Goal: Check status: Check status

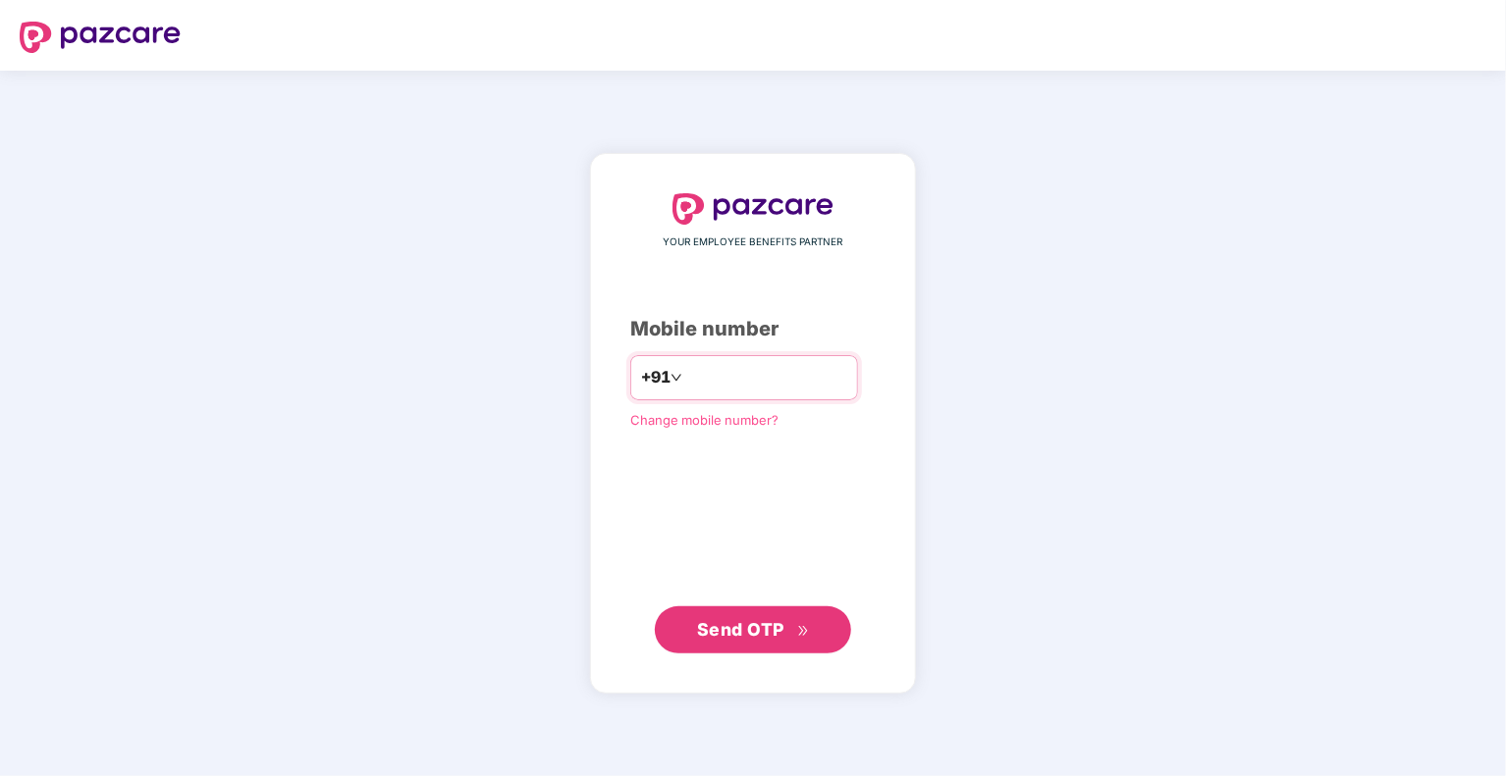
type input "**********"
click at [755, 525] on div "**********" at bounding box center [752, 423] width 245 height 461
click at [754, 636] on span "Send OTP" at bounding box center [740, 628] width 87 height 21
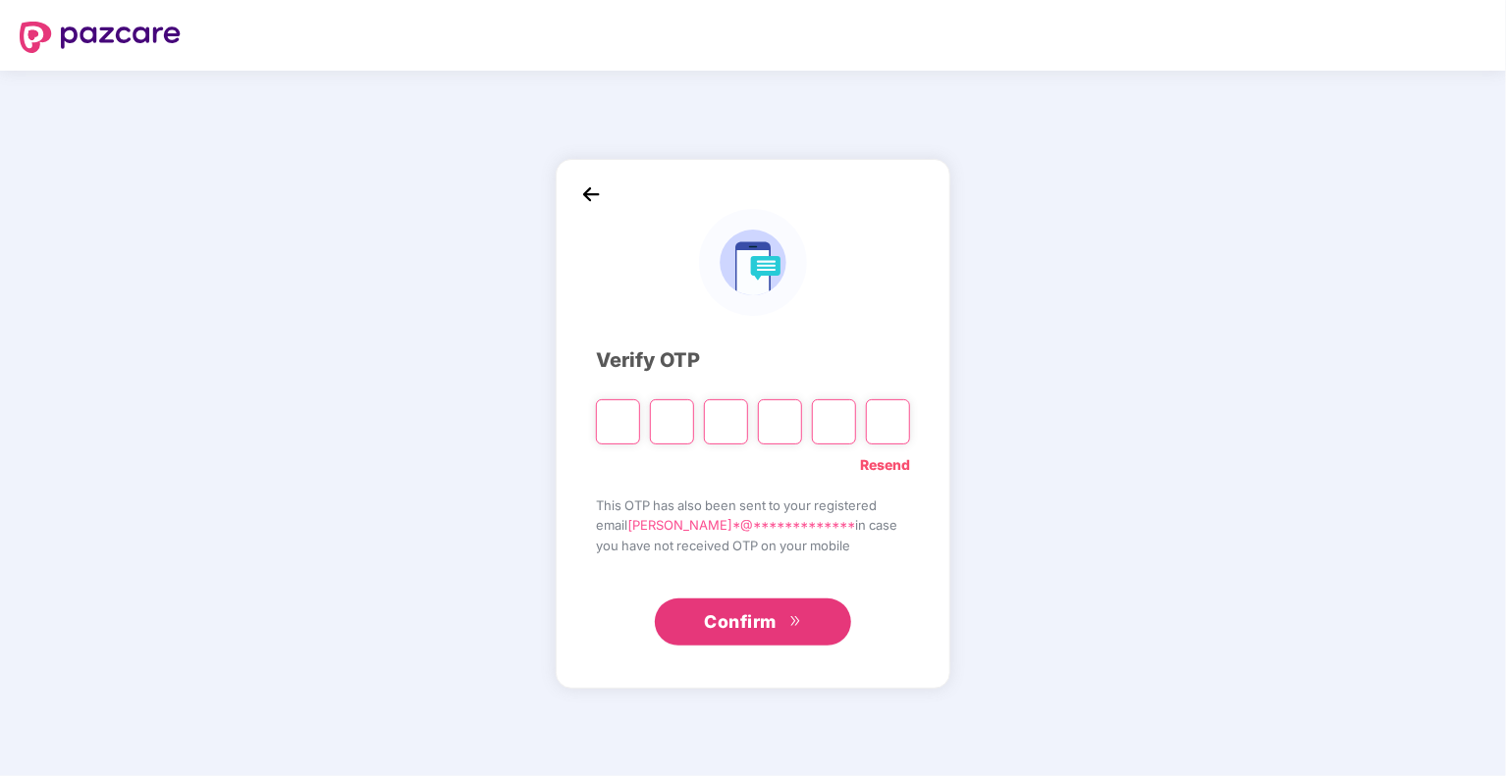
click at [622, 408] on input "Please enter verification code. Digit 1" at bounding box center [618, 421] width 44 height 45
type input "*"
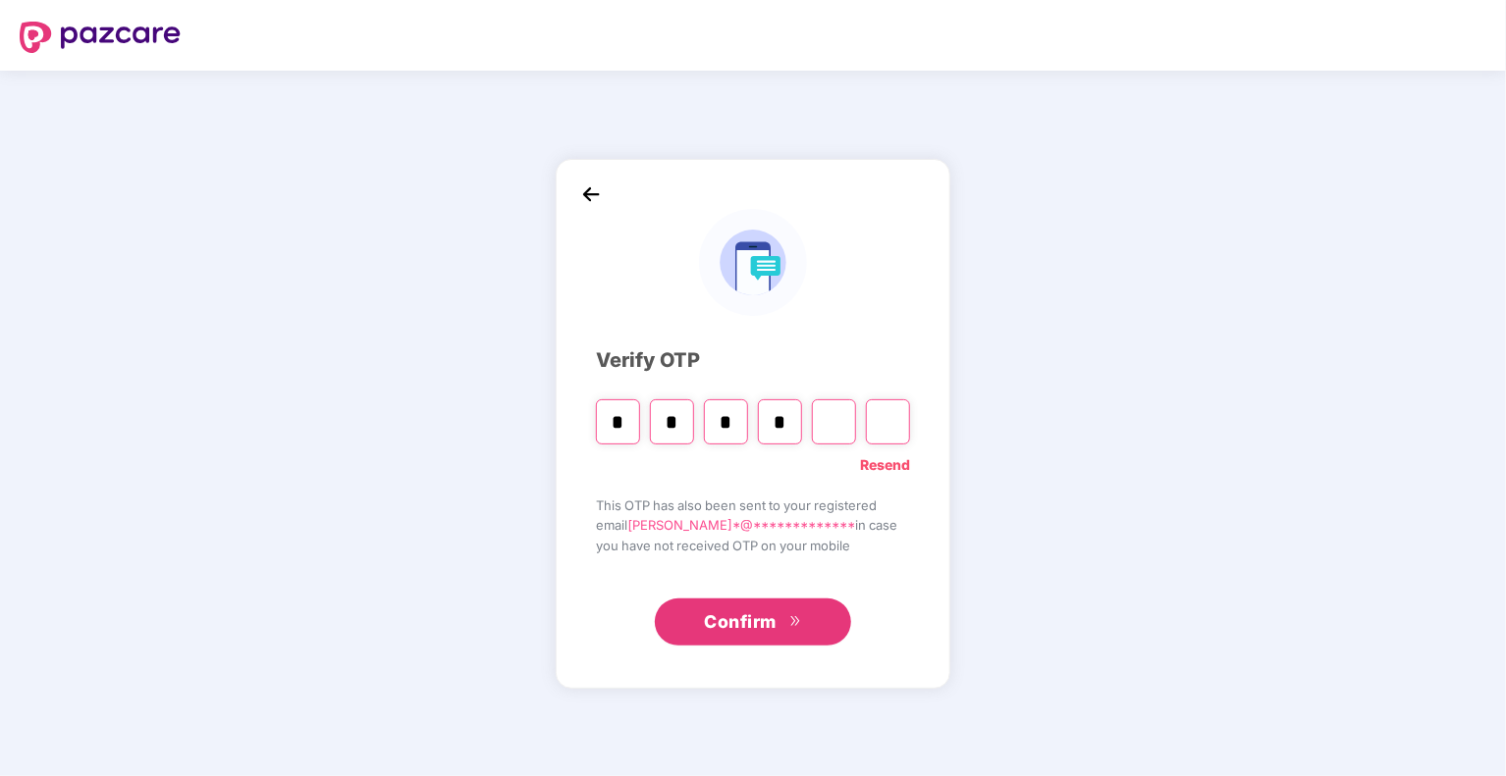
type input "*"
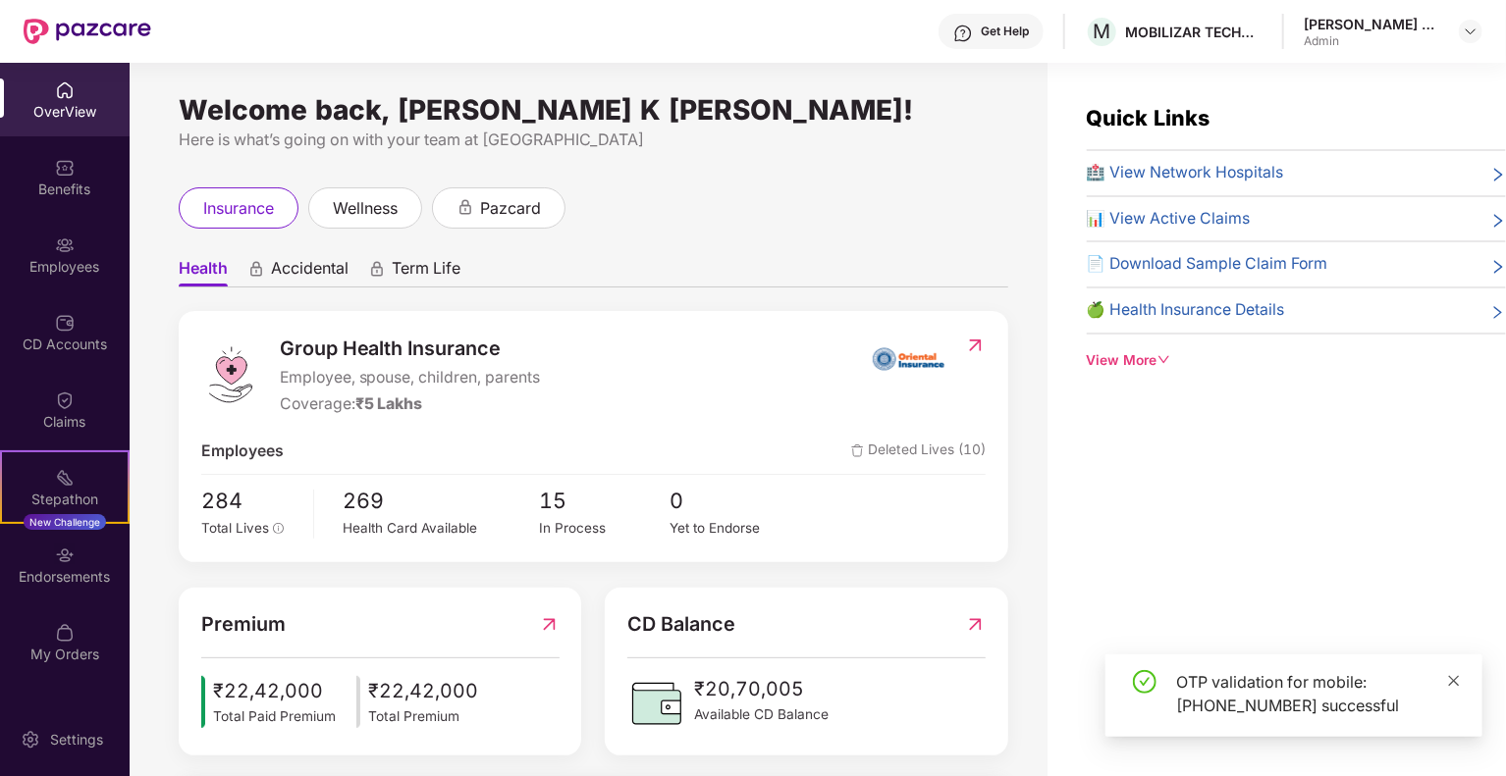
click at [1455, 685] on icon "close" at bounding box center [1454, 681] width 14 height 14
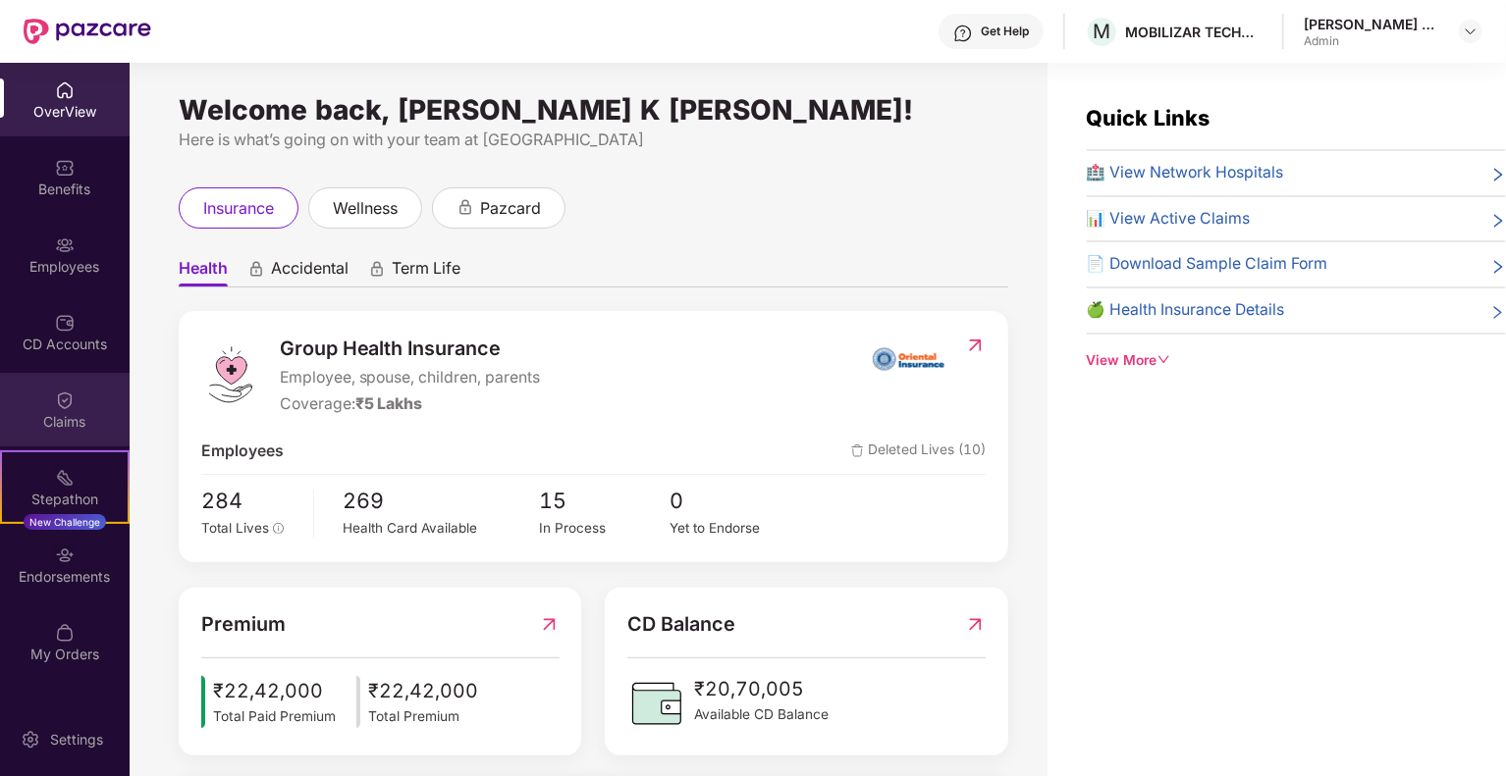
click at [58, 396] on img at bounding box center [65, 401] width 20 height 20
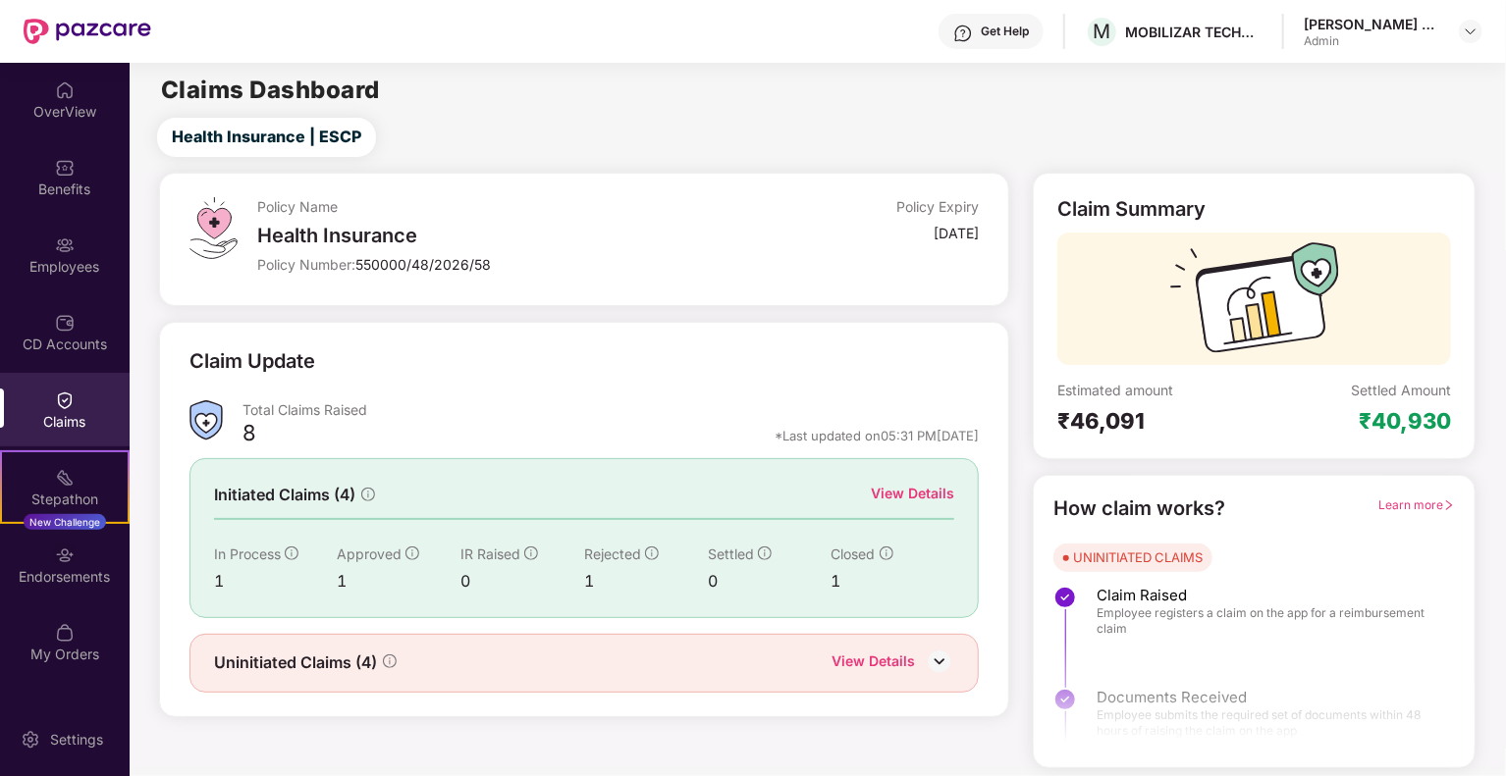
click at [883, 490] on div "View Details" at bounding box center [912, 494] width 83 height 22
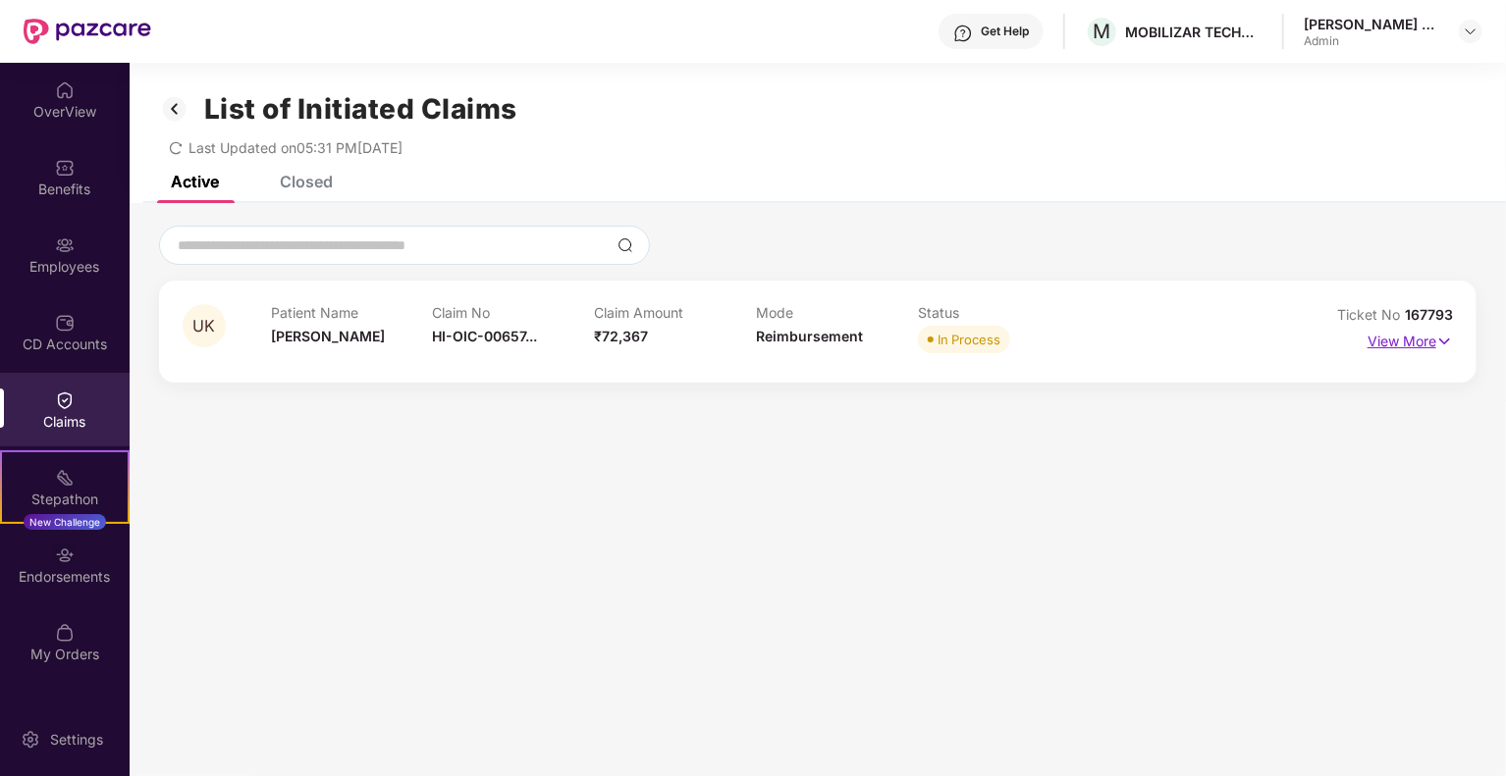
click at [1438, 338] on img at bounding box center [1444, 342] width 17 height 22
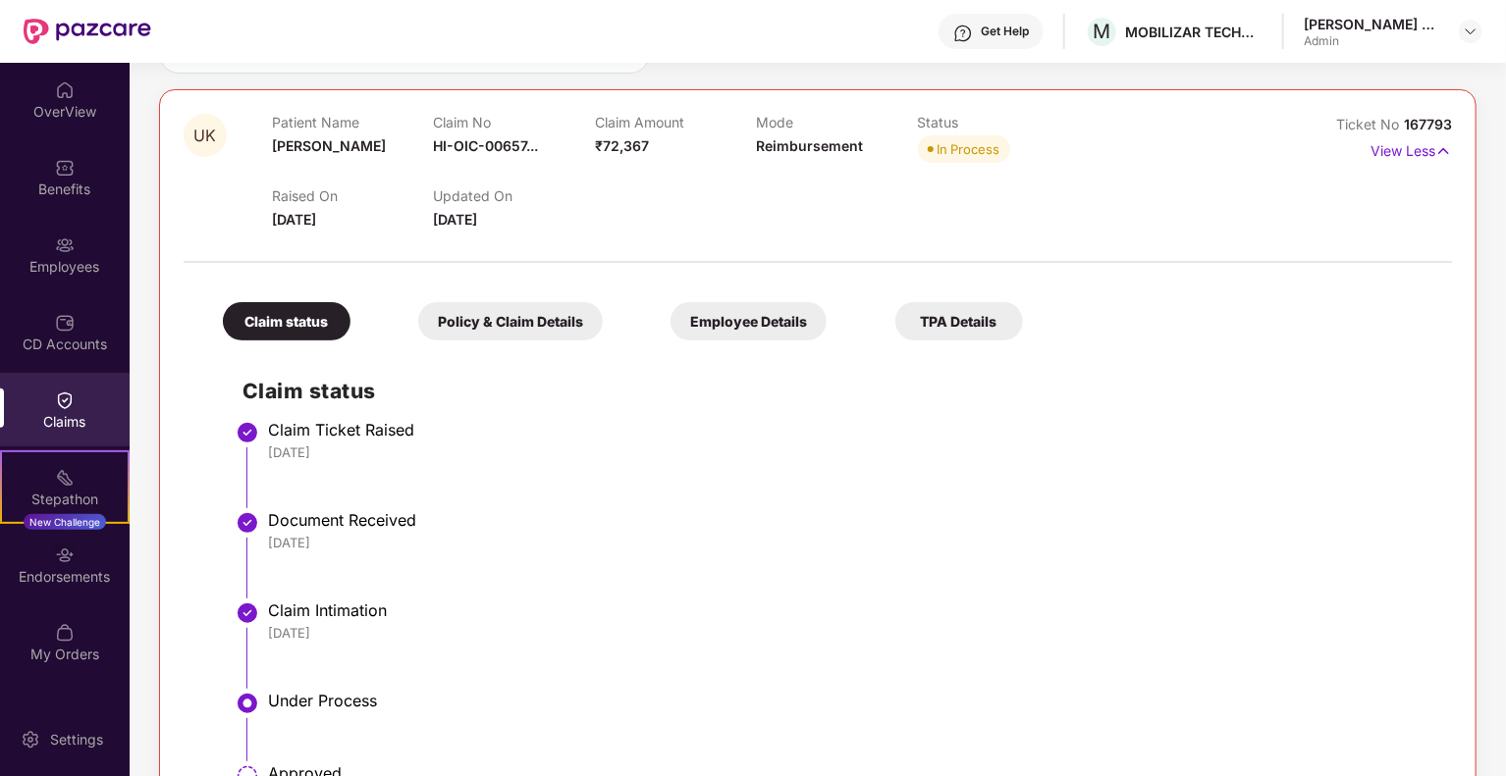
scroll to position [196, 0]
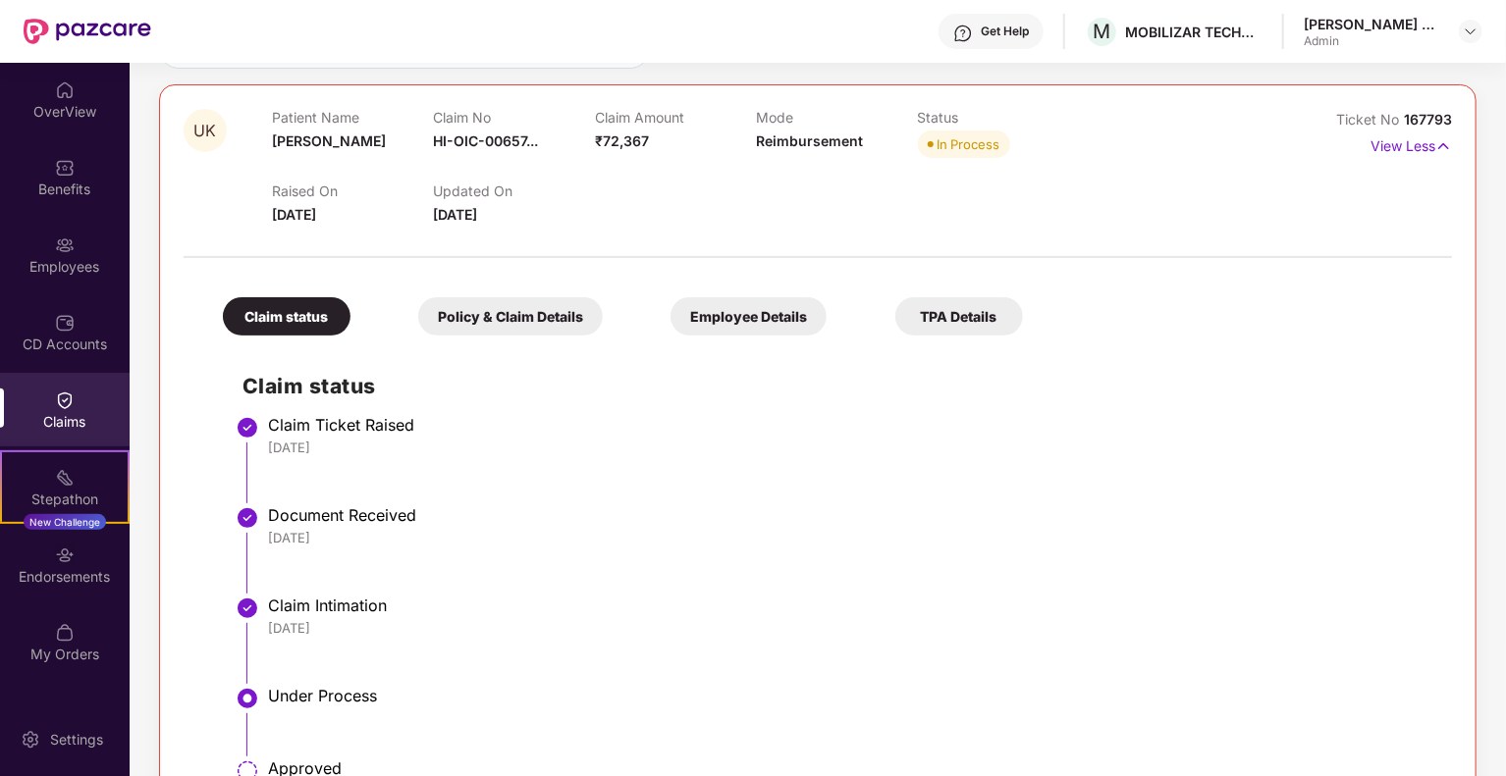
click at [518, 317] on div "Policy & Claim Details" at bounding box center [510, 316] width 185 height 38
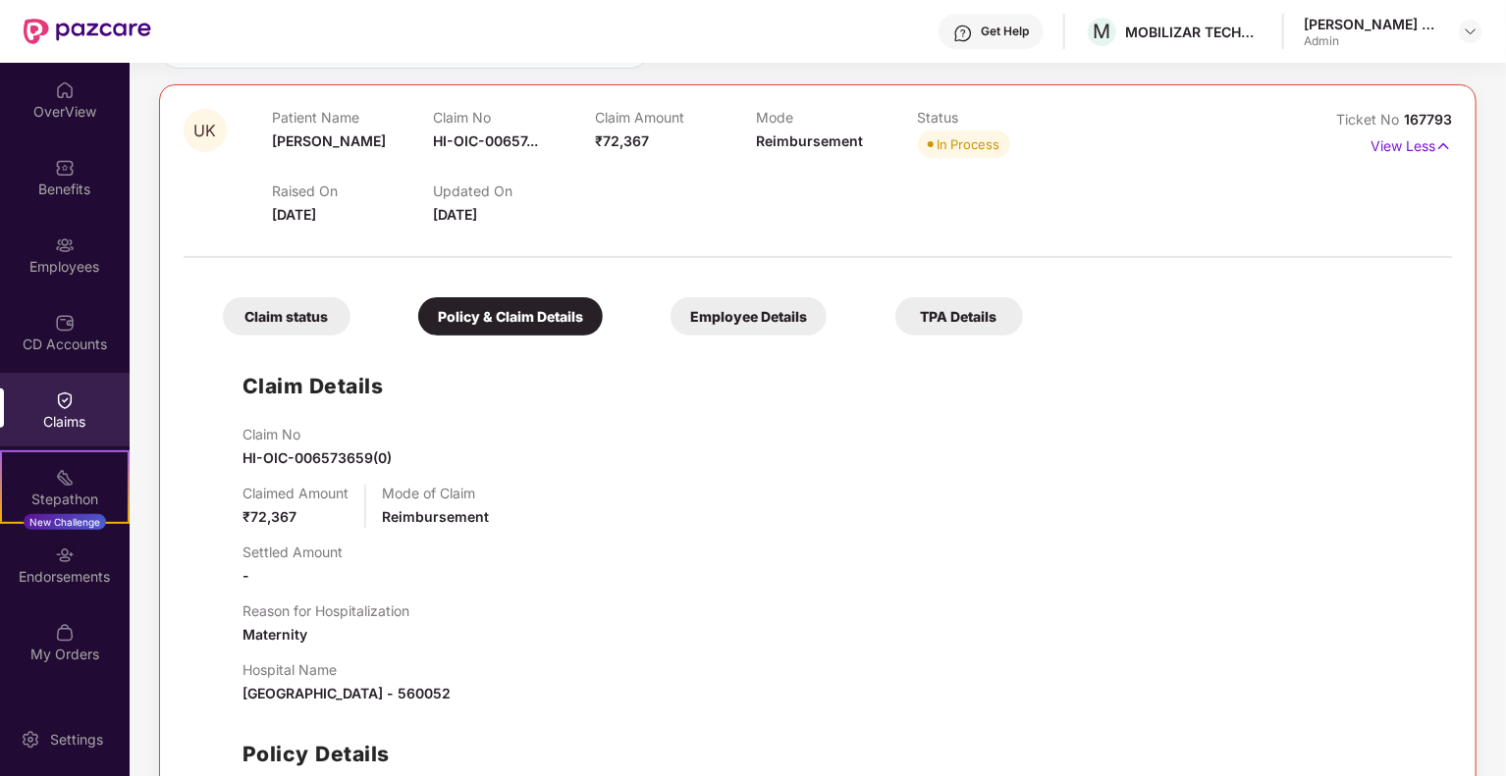
click at [728, 327] on div "Employee Details" at bounding box center [748, 316] width 156 height 38
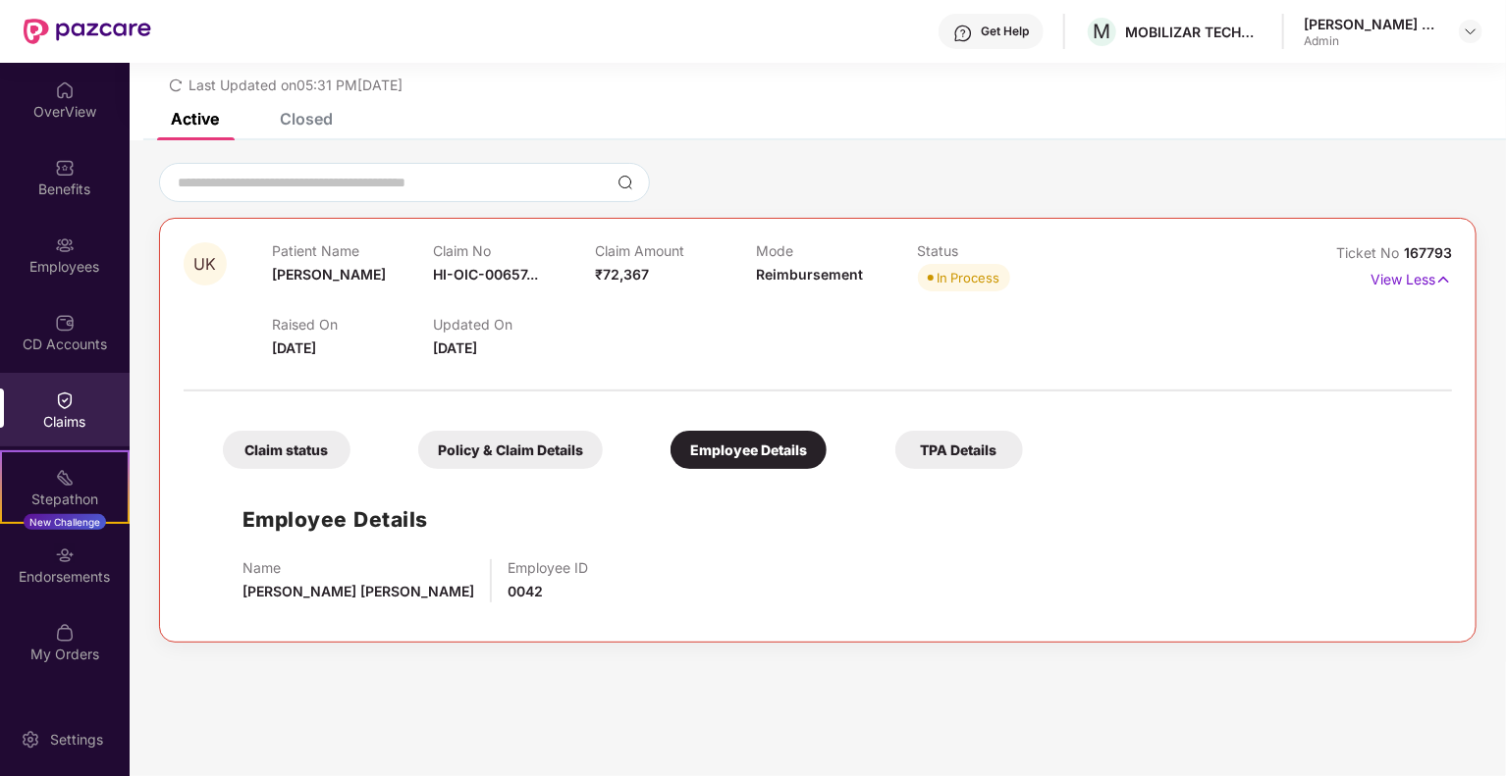
click at [292, 449] on div "Claim status" at bounding box center [287, 450] width 128 height 38
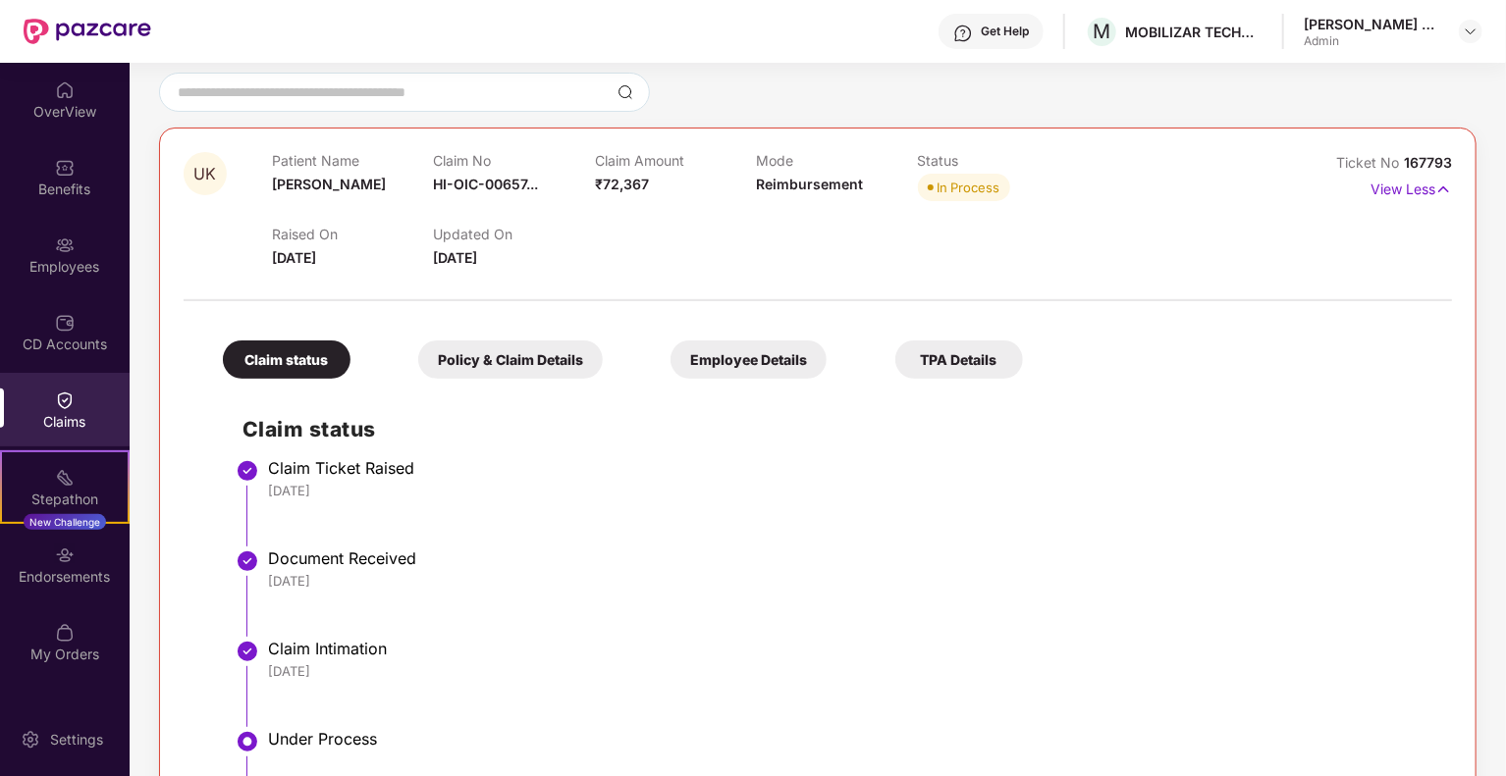
scroll to position [98, 0]
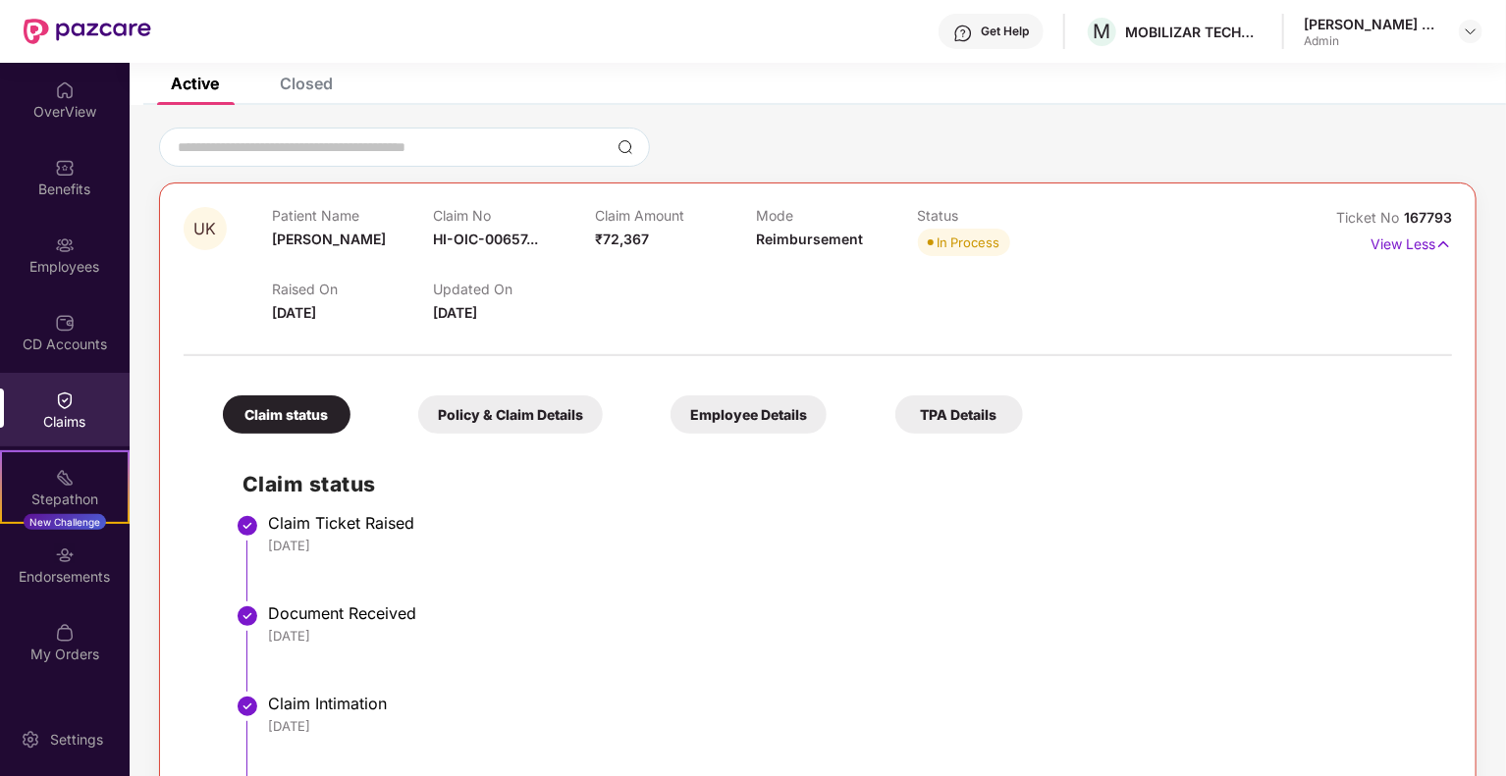
click at [753, 427] on div "Employee Details" at bounding box center [748, 415] width 156 height 38
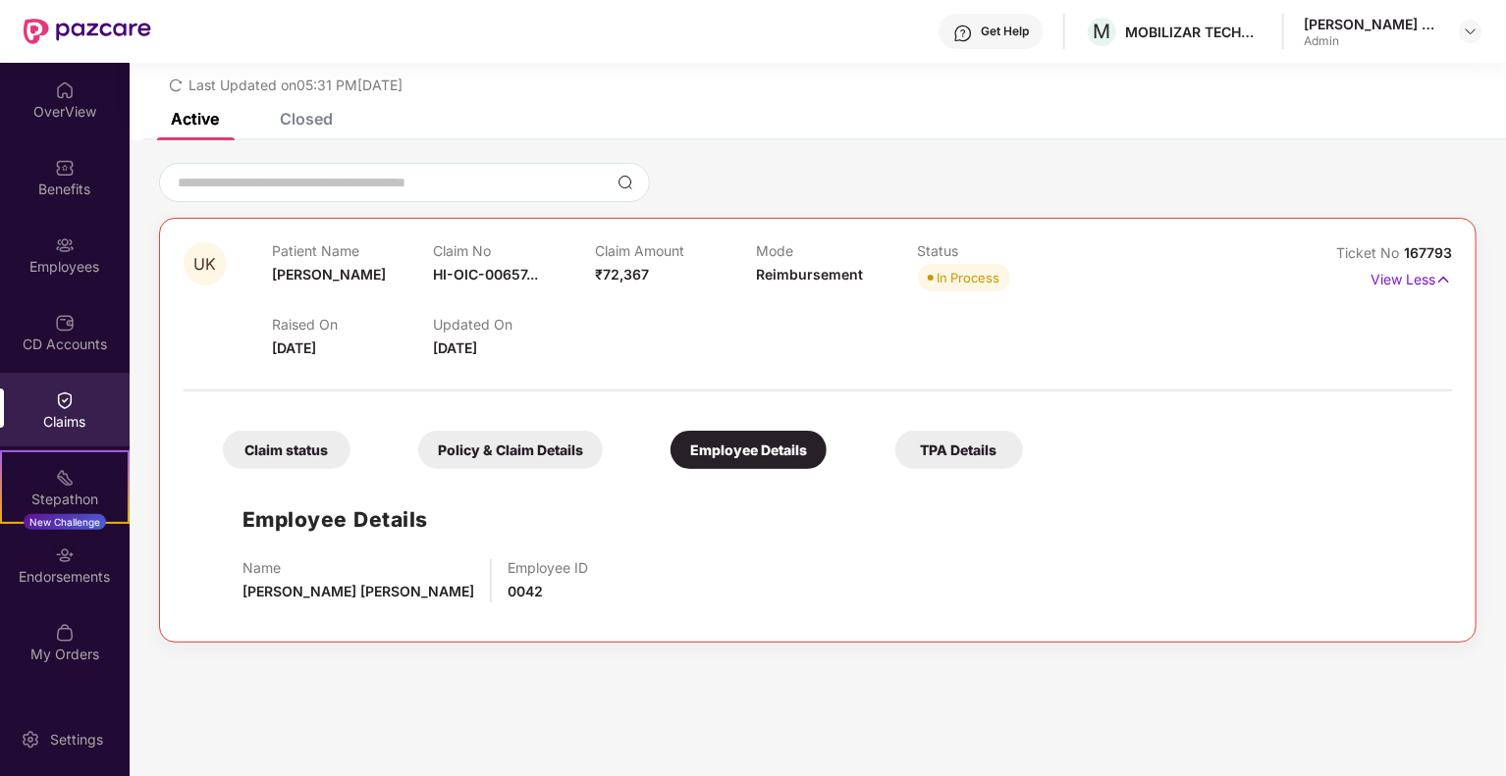
click at [628, 272] on span "₹72,367" at bounding box center [622, 274] width 54 height 17
click at [1443, 279] on img at bounding box center [1443, 280] width 17 height 22
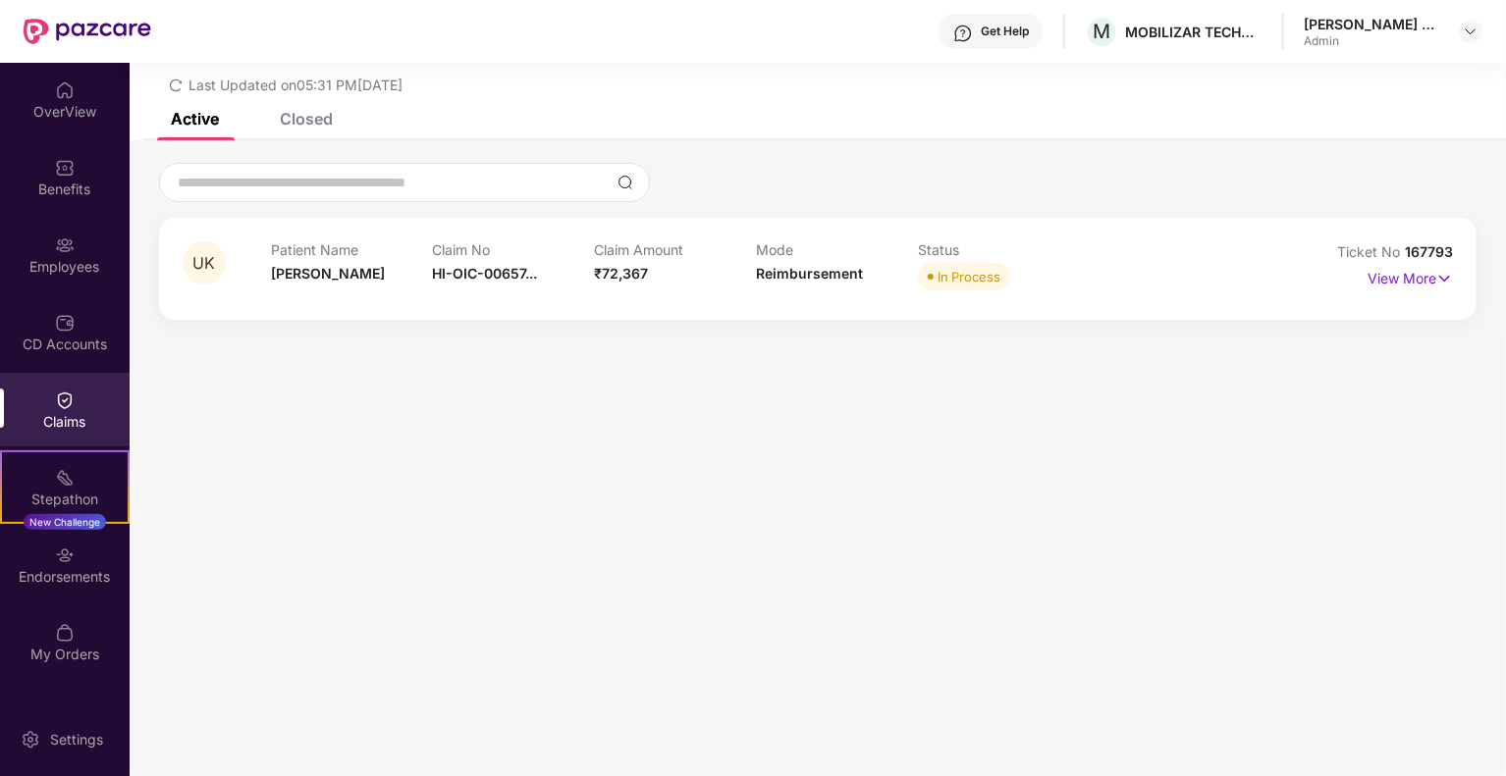
click at [565, 432] on section "List of Initiated Claims Last Updated on 05:31 PM[DATE] Active Closed UK Patien…" at bounding box center [818, 388] width 1376 height 776
click at [475, 571] on section "List of Initiated Claims Last Updated on 05:31 PM[DATE] Active Closed UK Patien…" at bounding box center [818, 388] width 1376 height 776
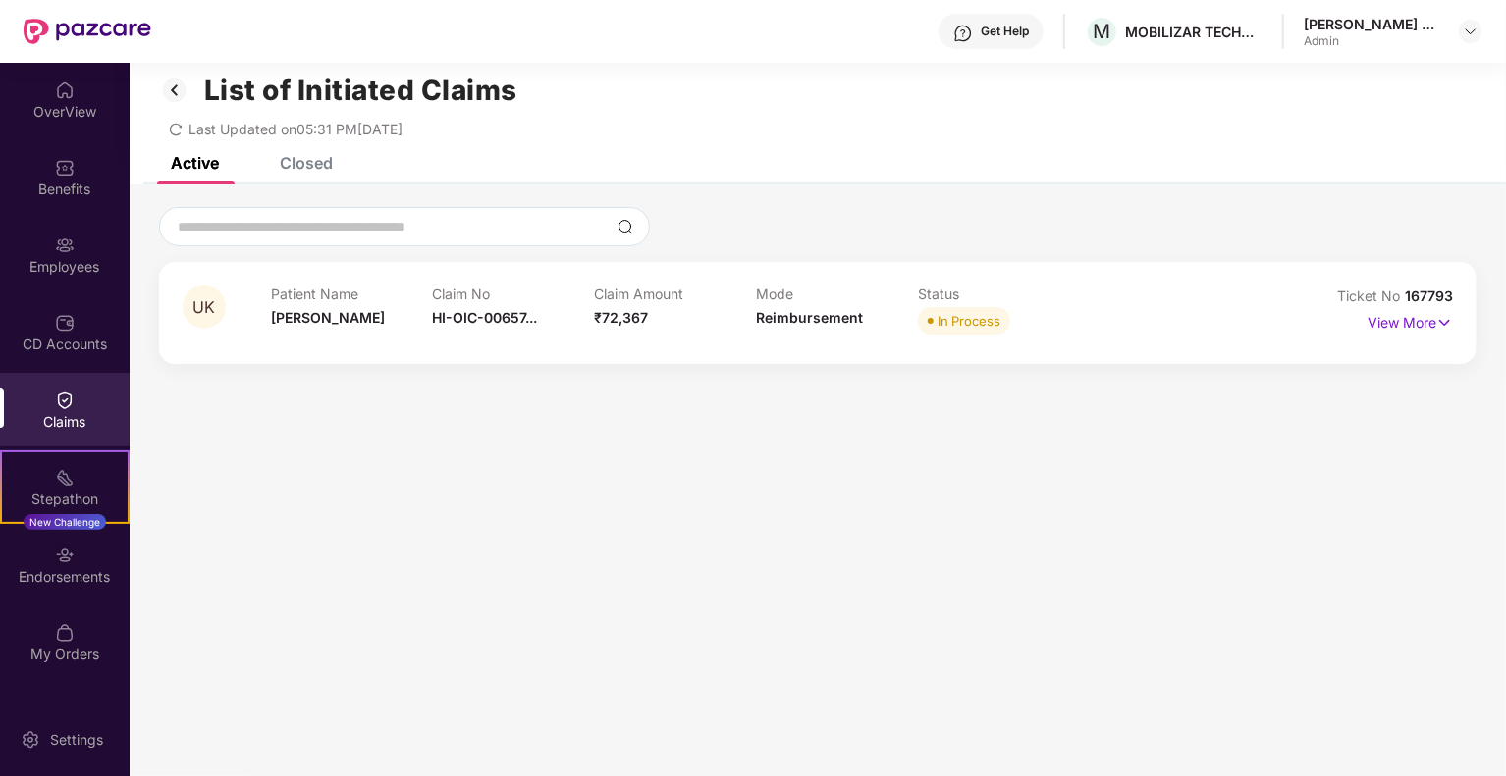
scroll to position [0, 0]
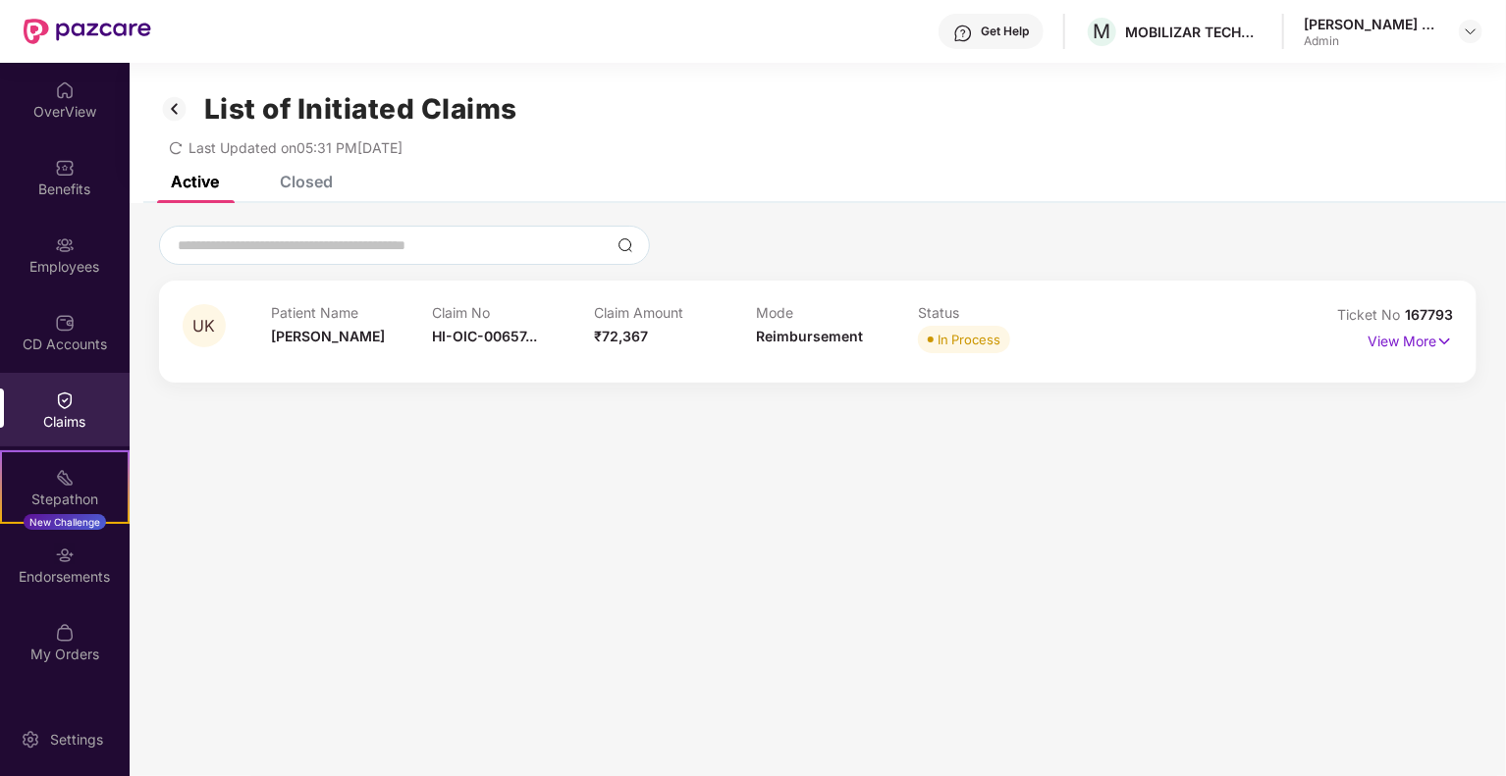
click at [313, 180] on div "Closed" at bounding box center [306, 182] width 53 height 20
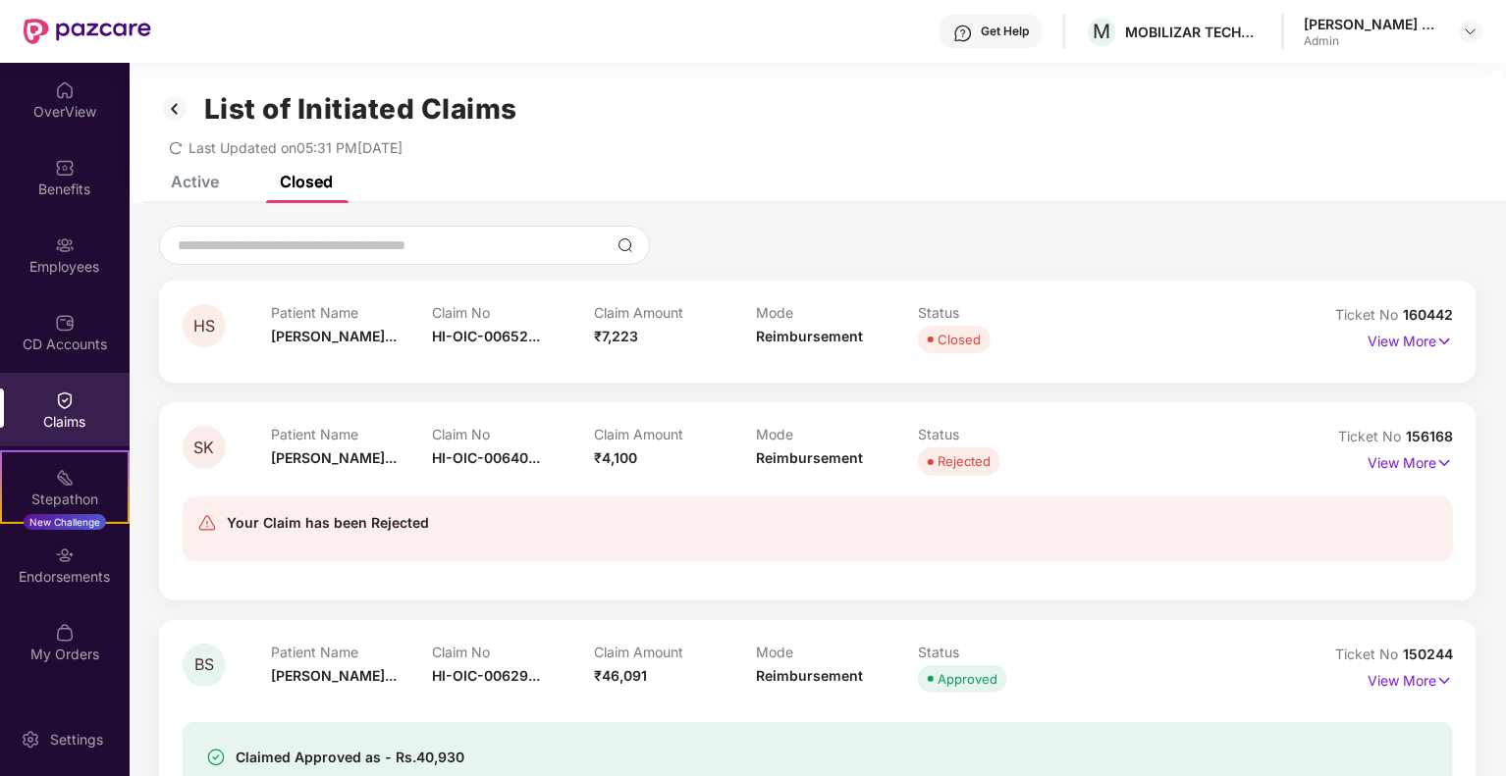
scroll to position [90, 0]
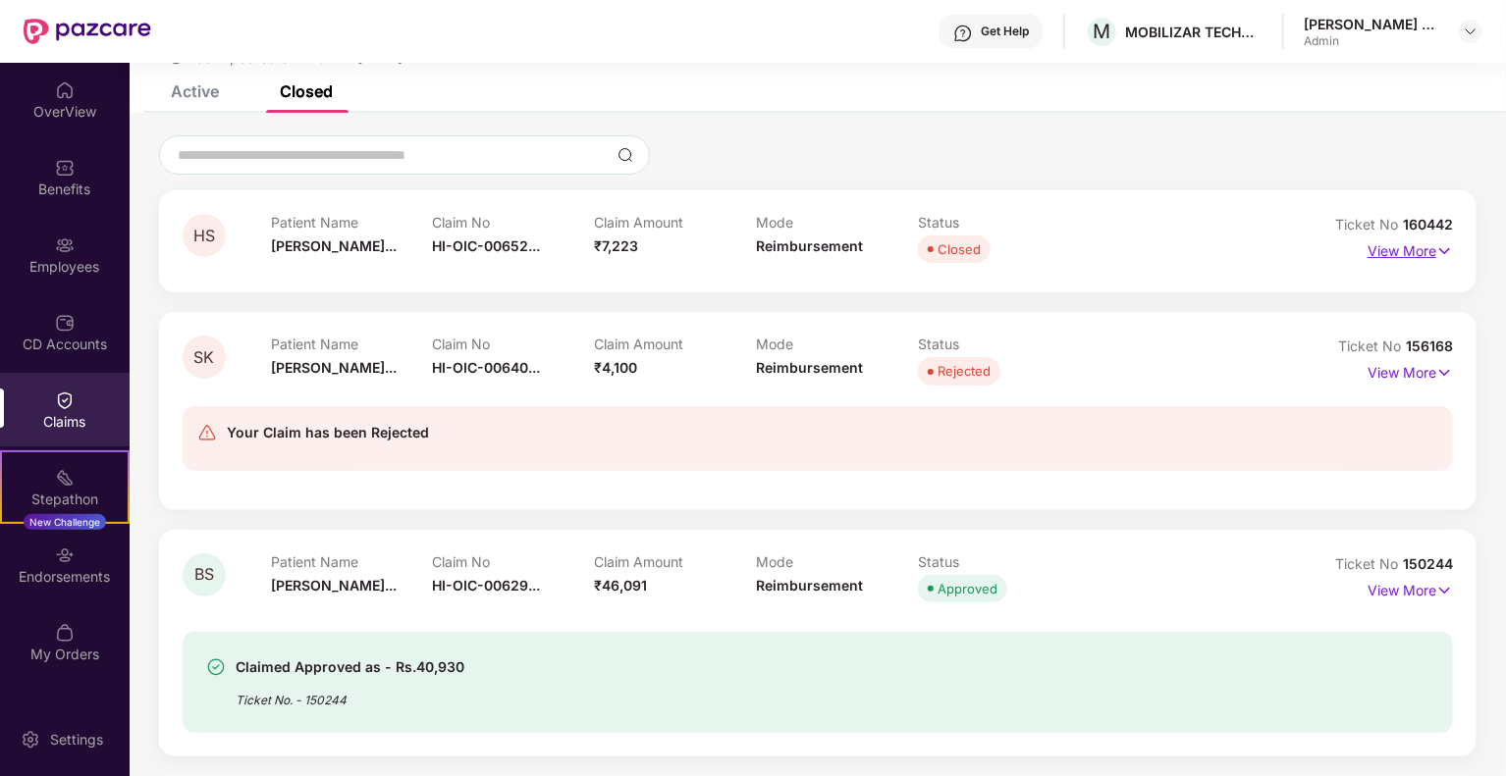
click at [1449, 243] on img at bounding box center [1444, 251] width 17 height 22
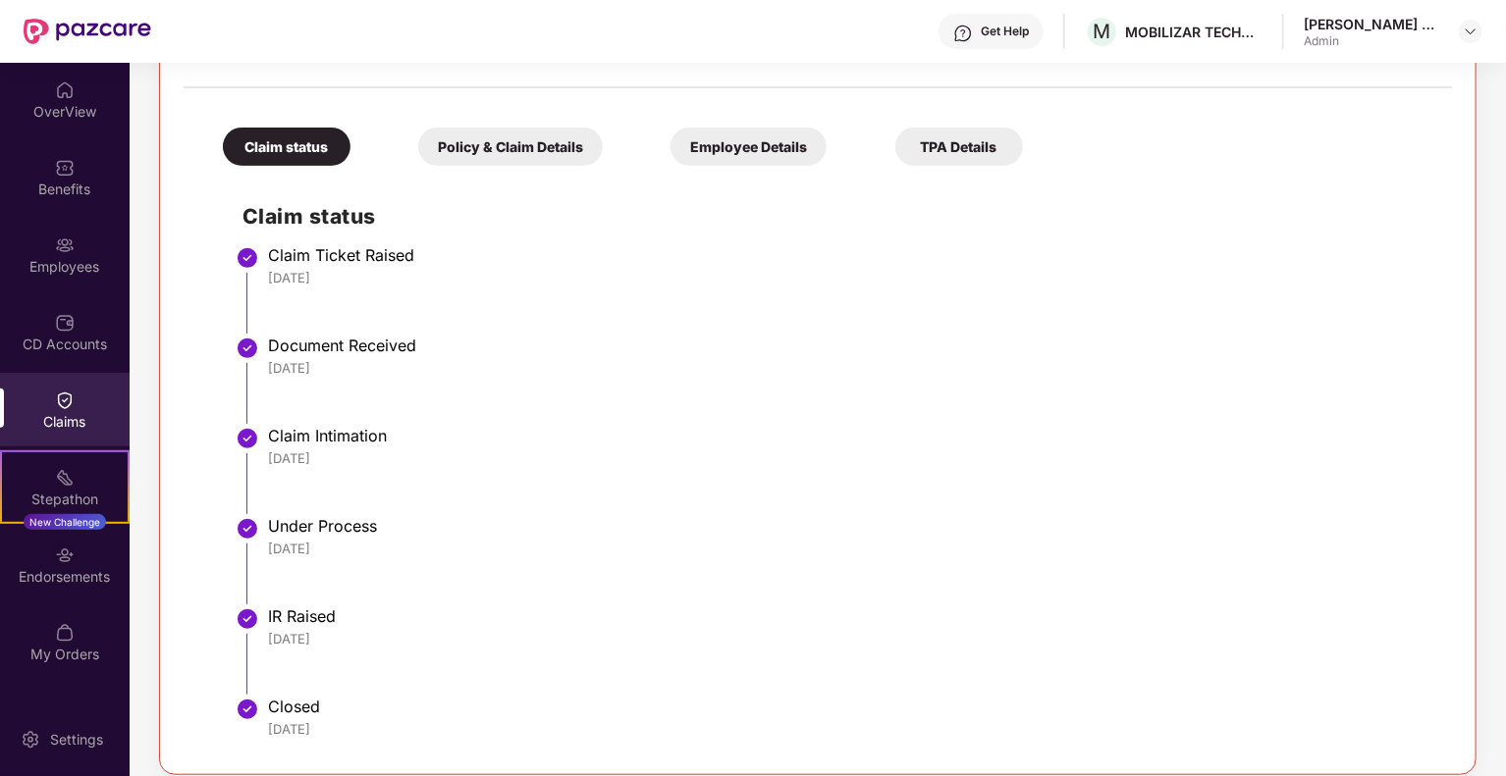
scroll to position [287, 0]
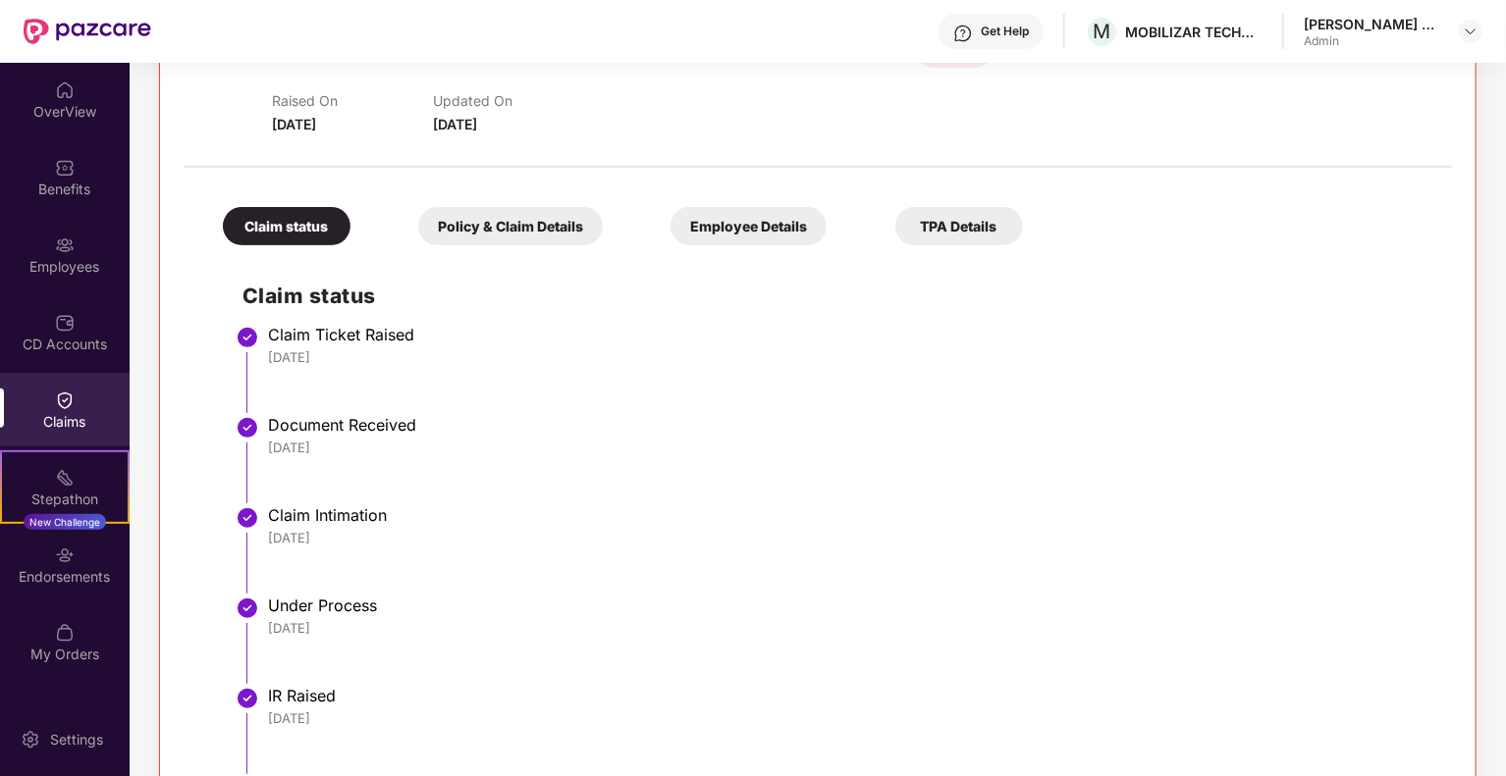
click at [789, 226] on div "Employee Details" at bounding box center [748, 226] width 156 height 38
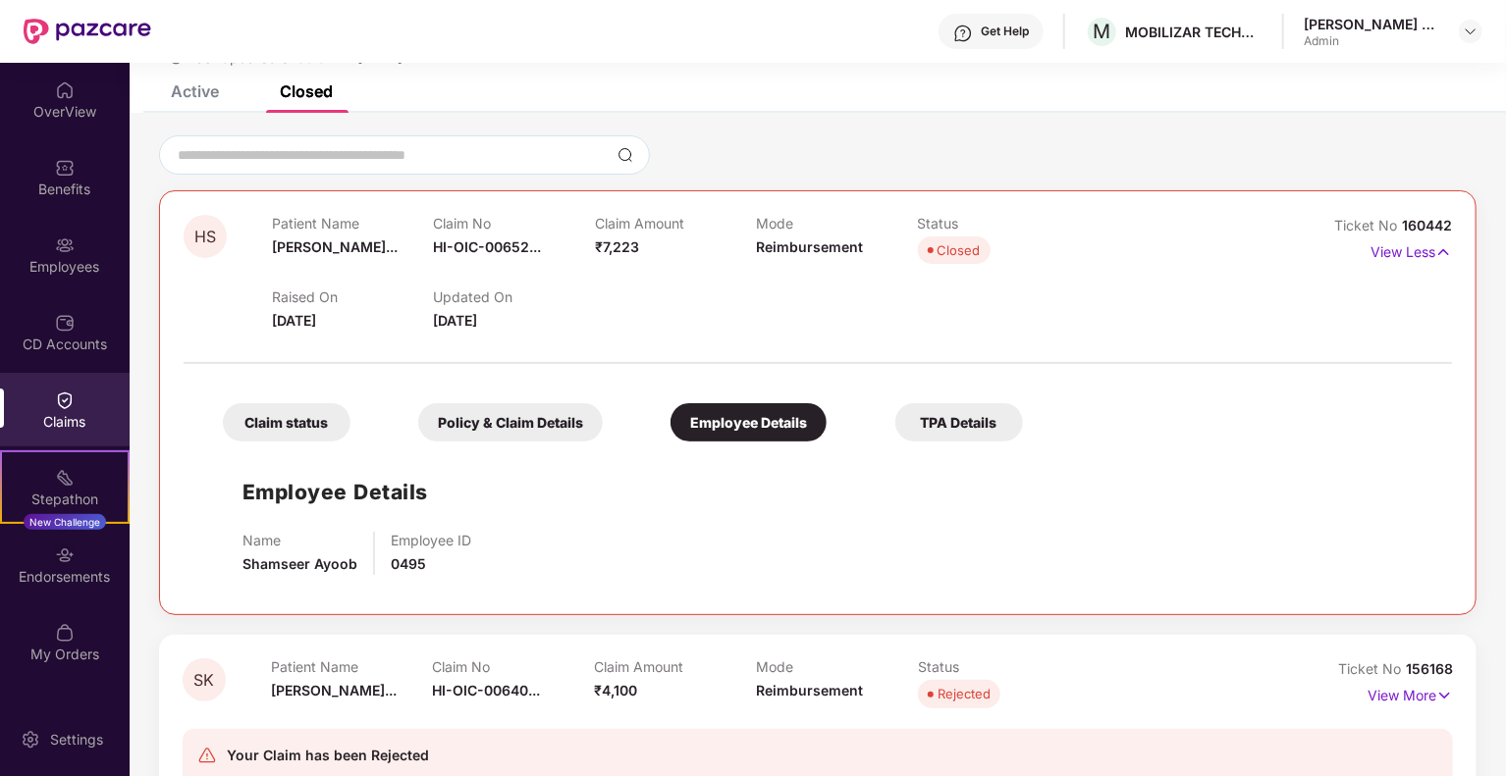
scroll to position [188, 0]
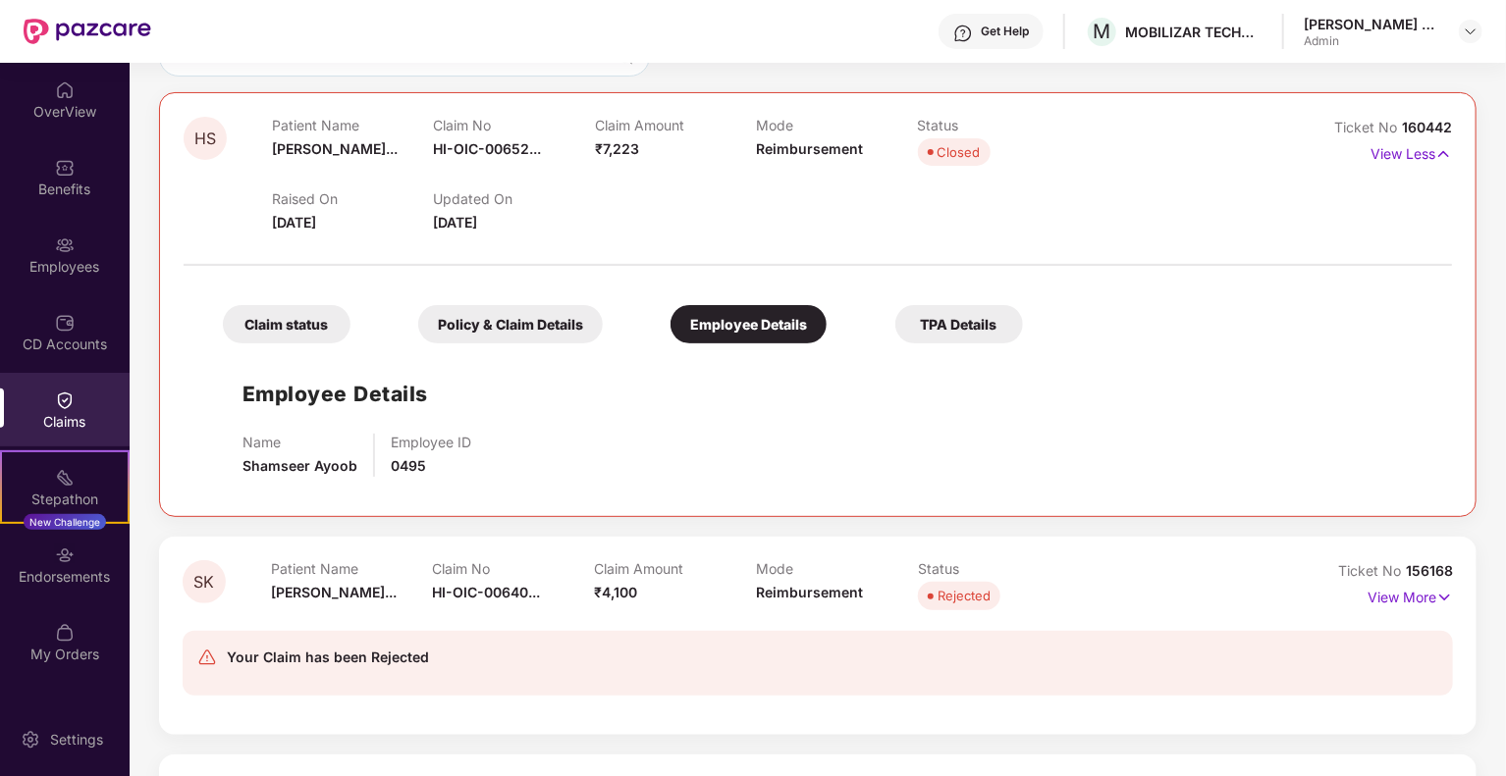
click at [252, 337] on div "Claim status" at bounding box center [287, 324] width 128 height 38
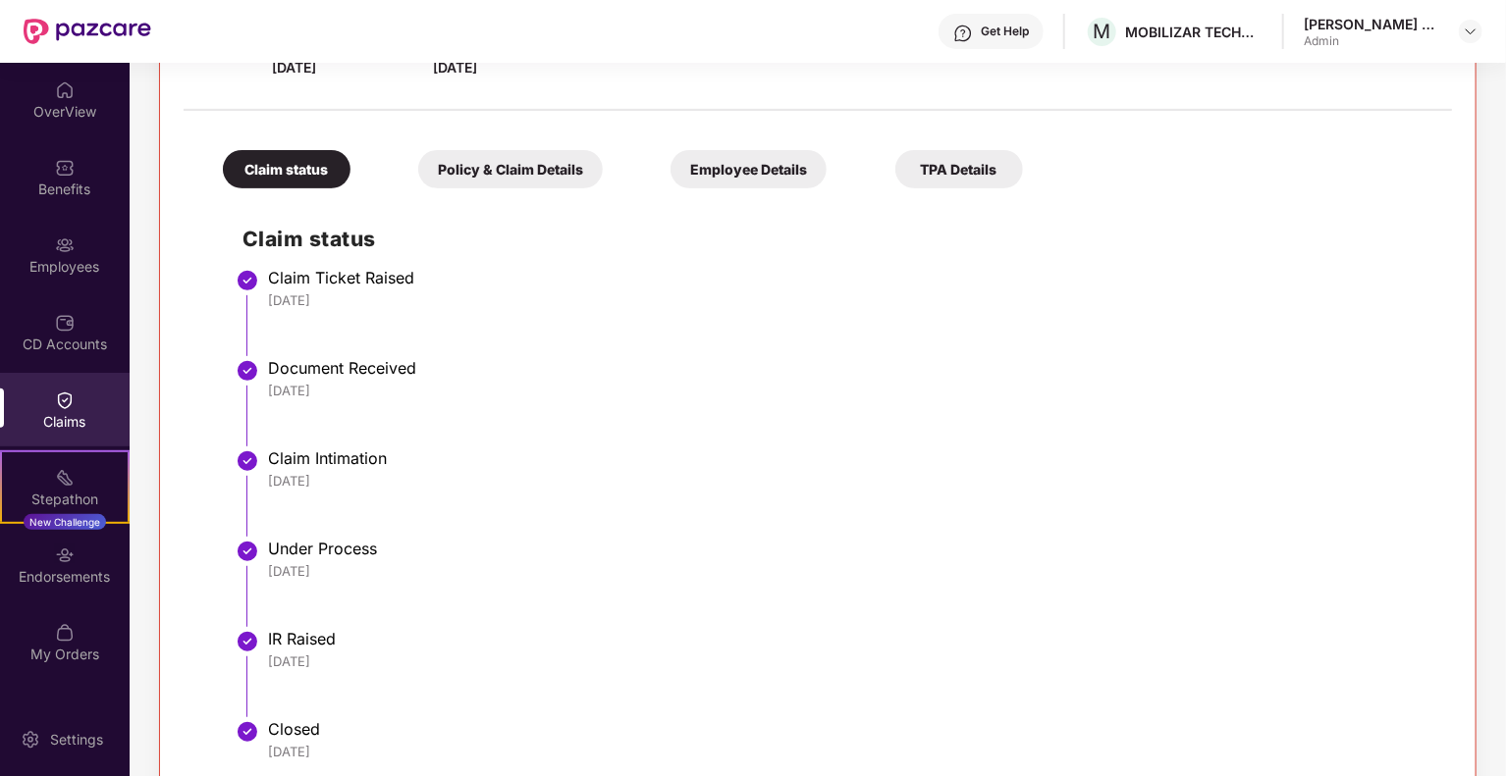
scroll to position [161, 0]
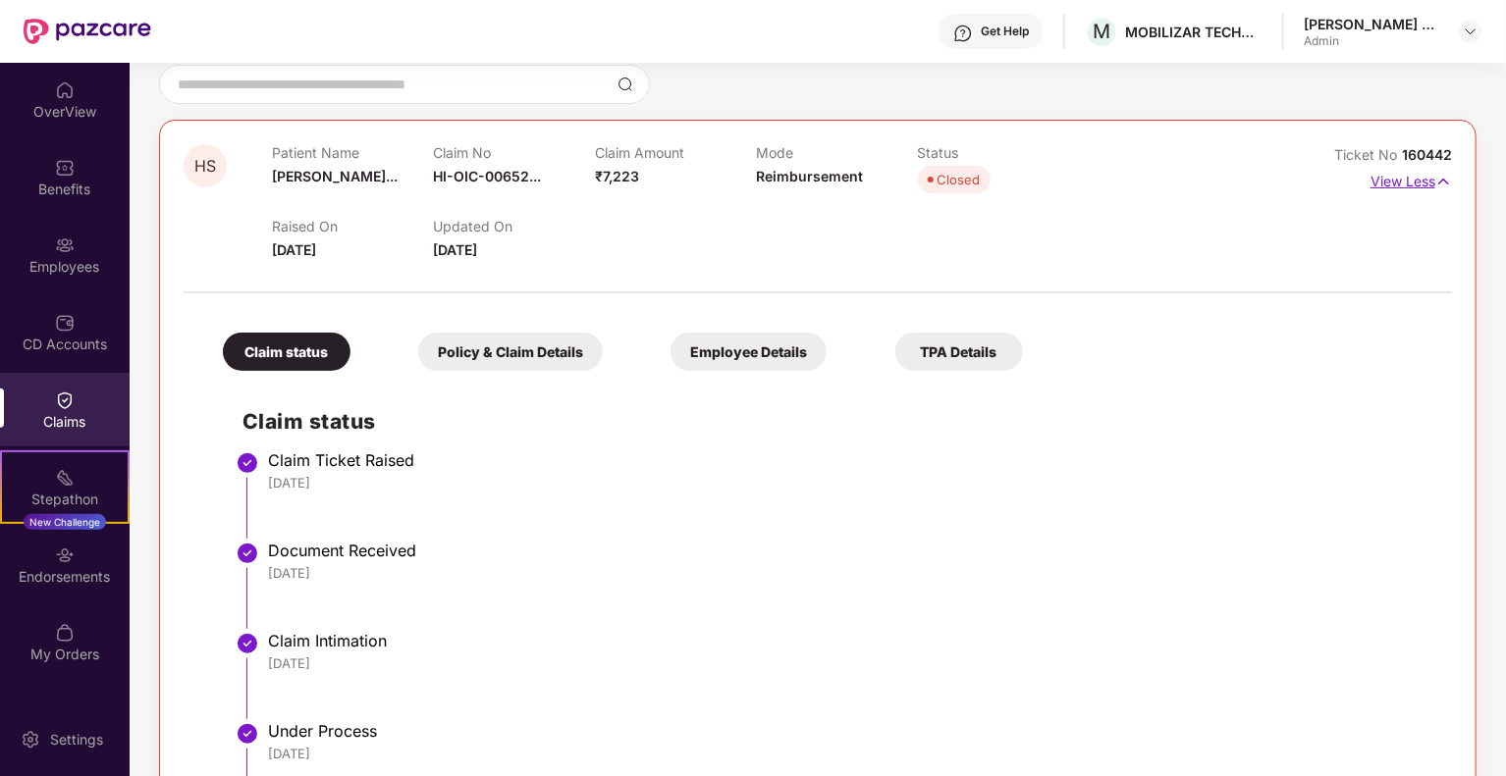
click at [1415, 181] on p "View Less" at bounding box center [1410, 179] width 81 height 26
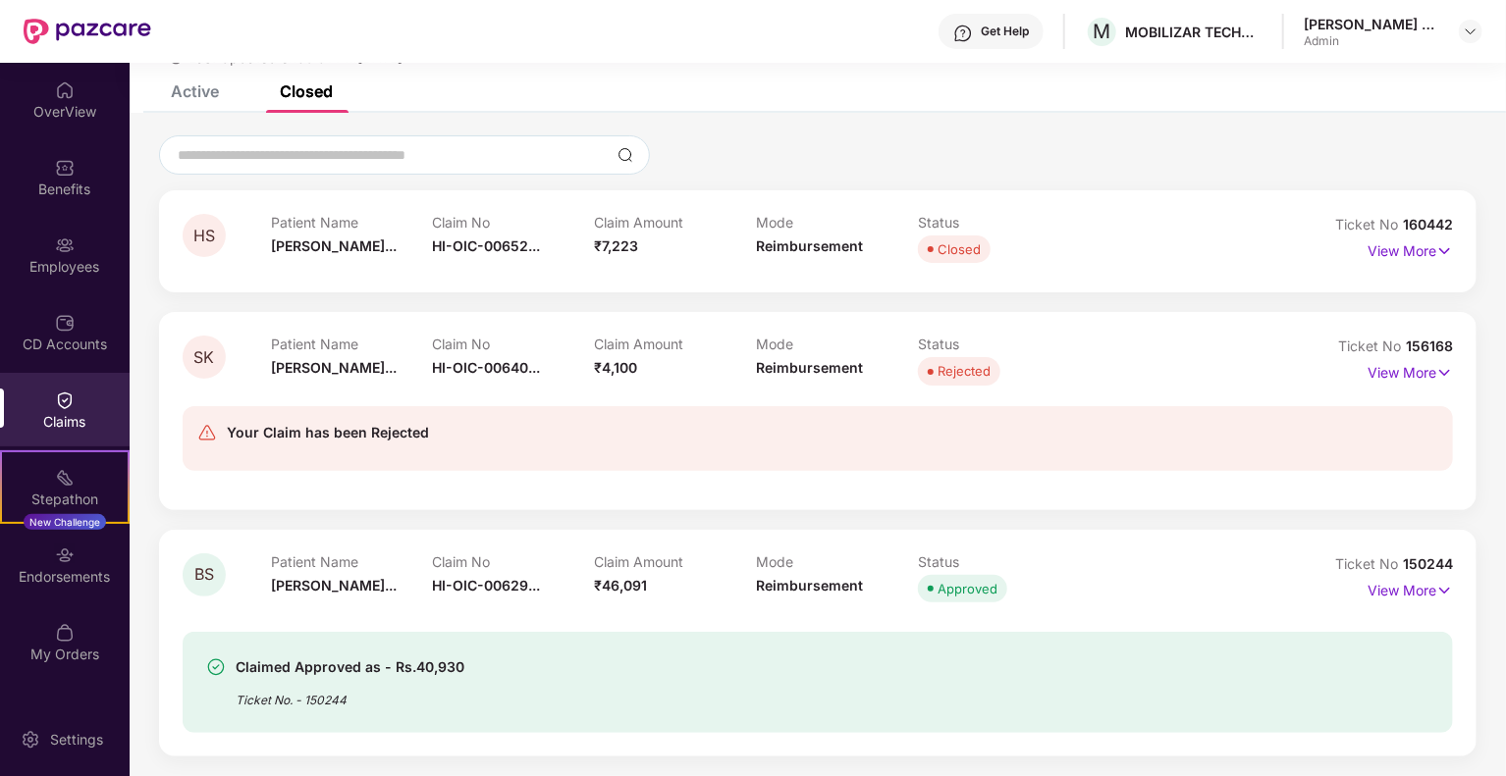
scroll to position [90, 0]
click at [1416, 374] on p "View More" at bounding box center [1409, 370] width 85 height 26
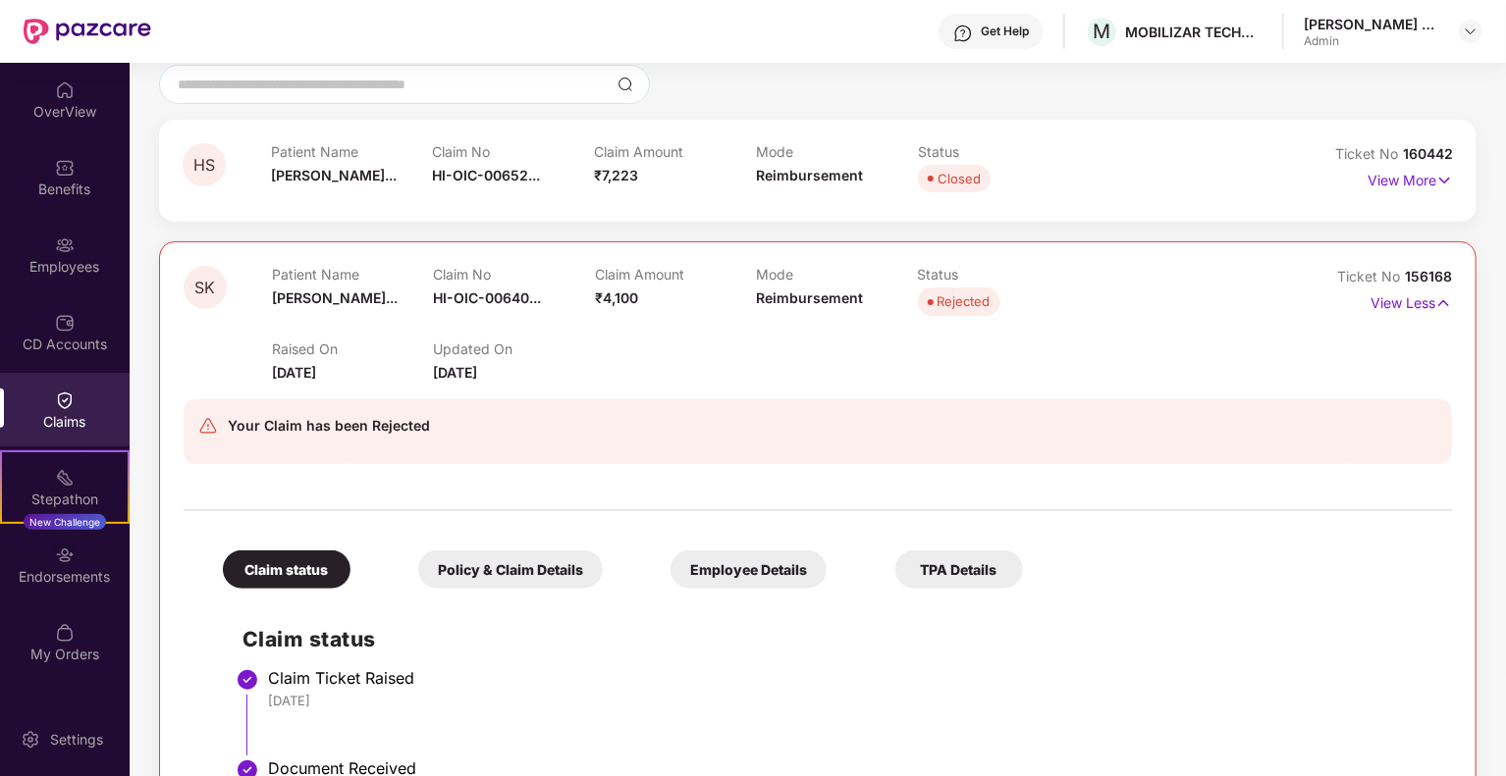
click at [714, 558] on div "Employee Details" at bounding box center [748, 570] width 156 height 38
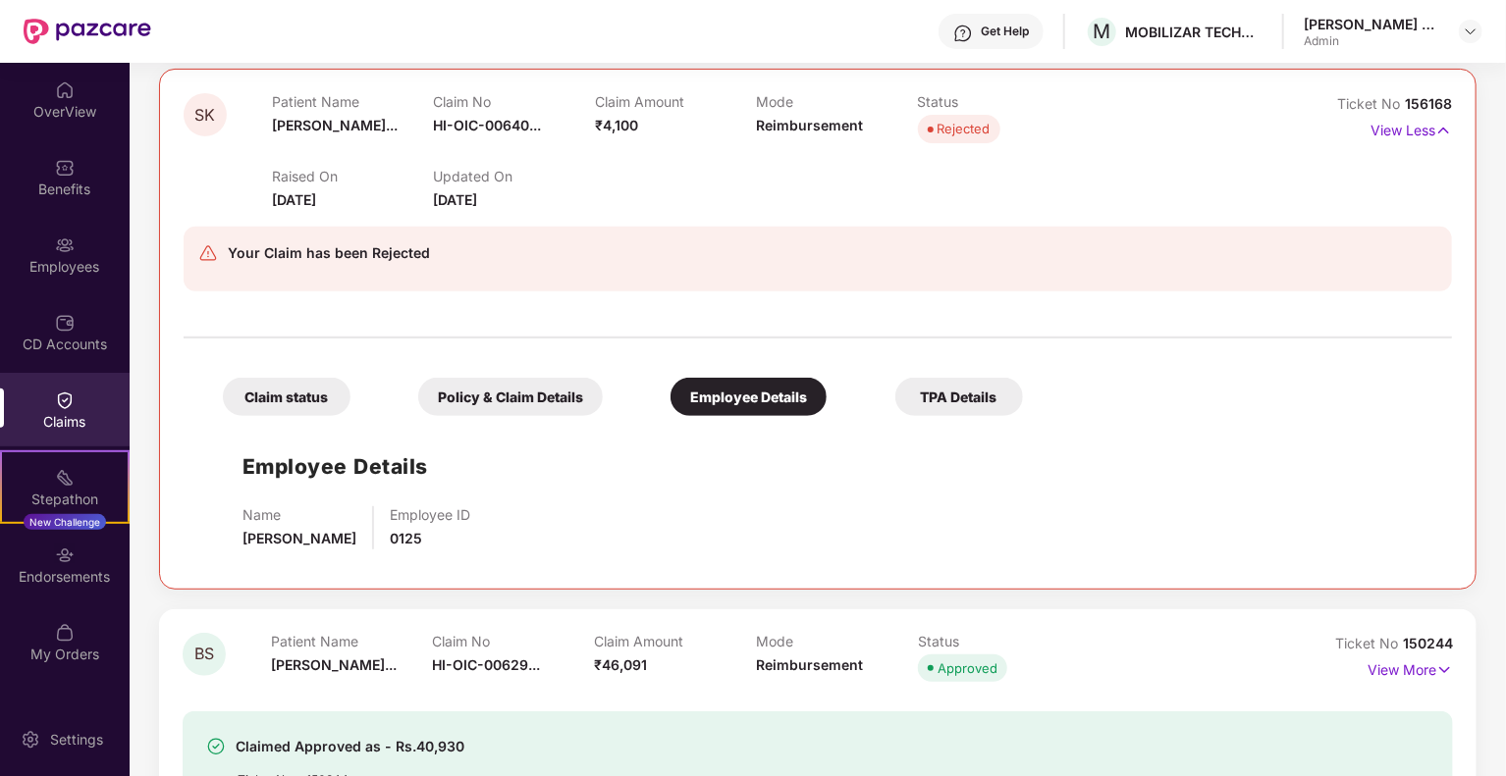
scroll to position [216, 0]
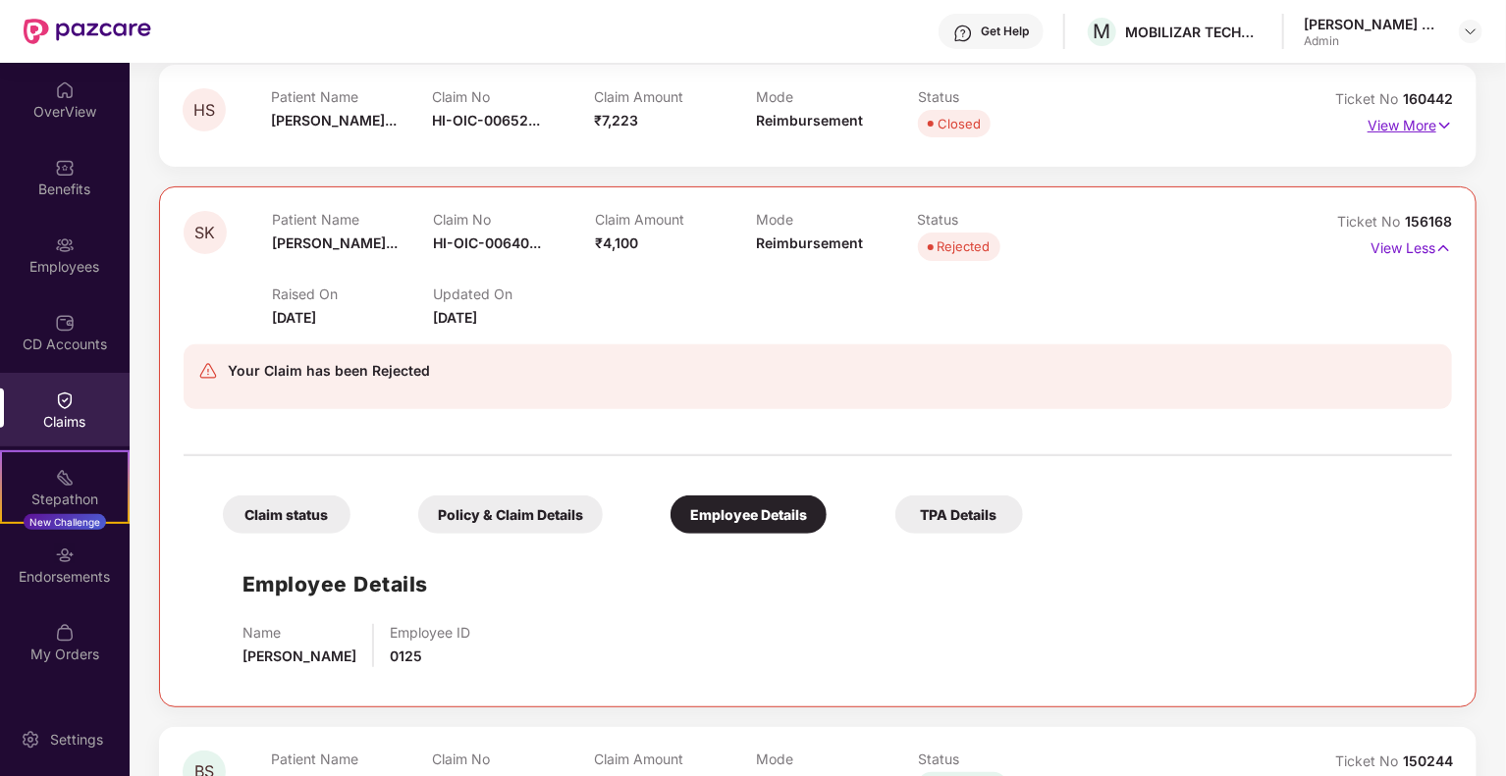
click at [1448, 122] on img at bounding box center [1444, 126] width 17 height 22
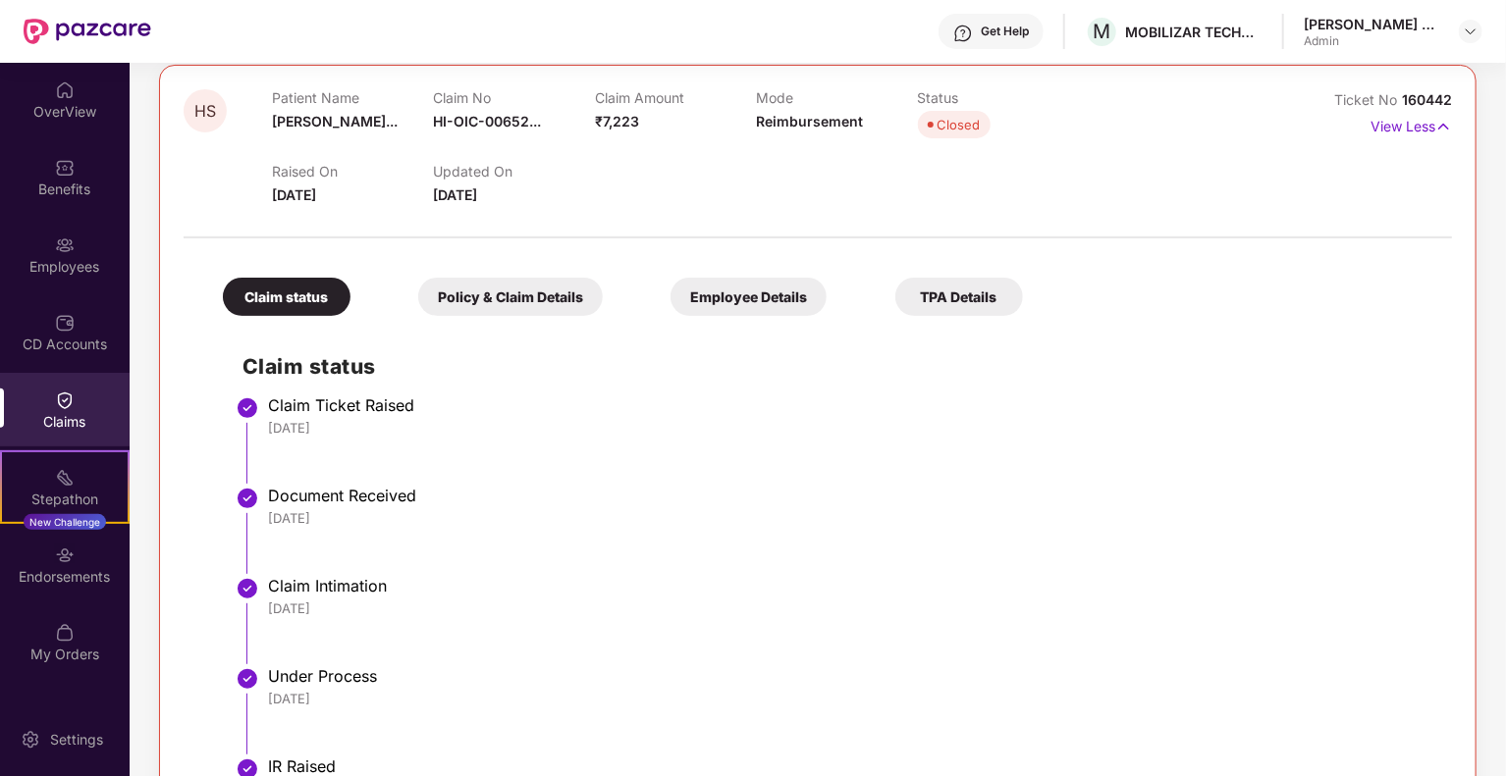
click at [532, 294] on div "Policy & Claim Details" at bounding box center [510, 297] width 185 height 38
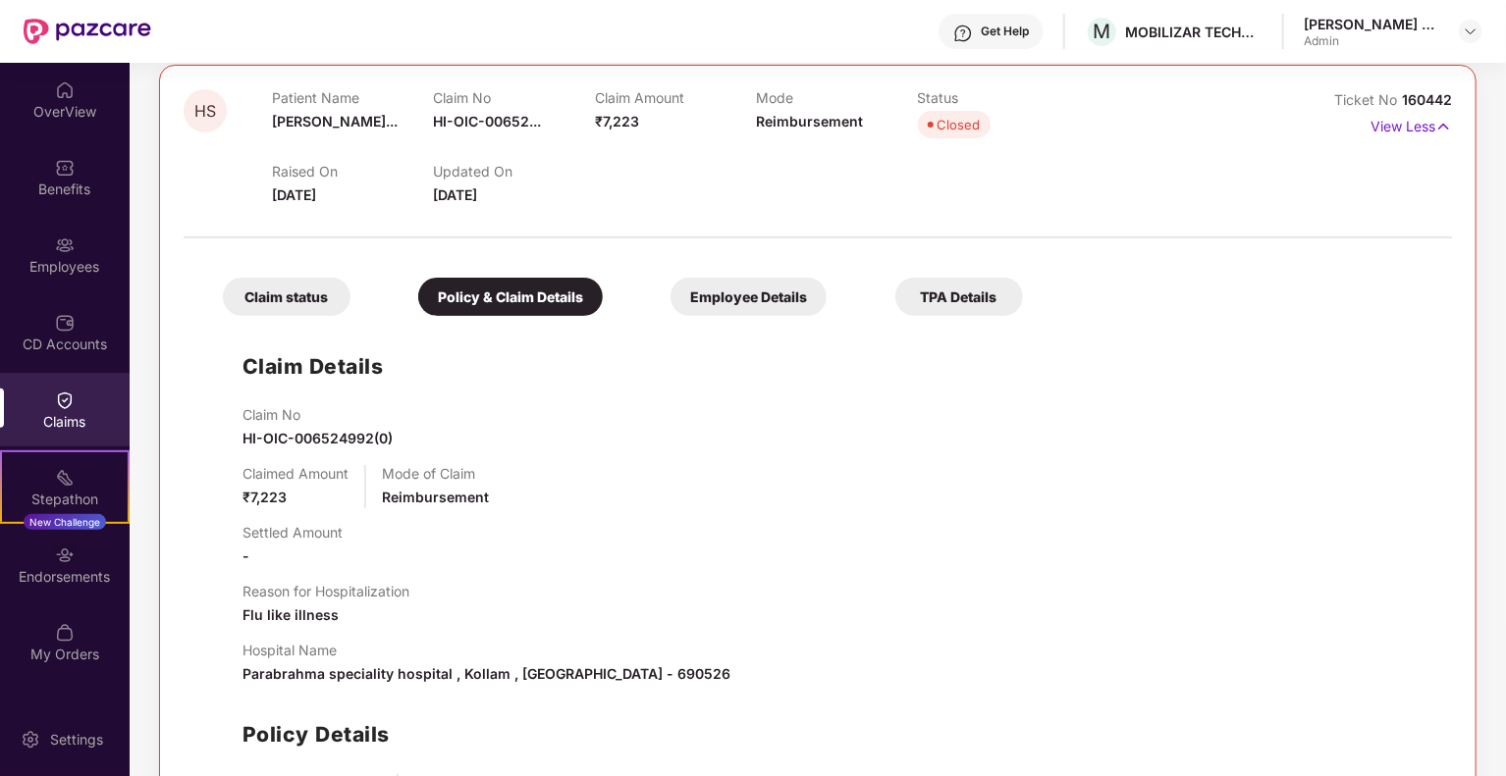
click at [804, 282] on div "Employee Details" at bounding box center [748, 297] width 156 height 38
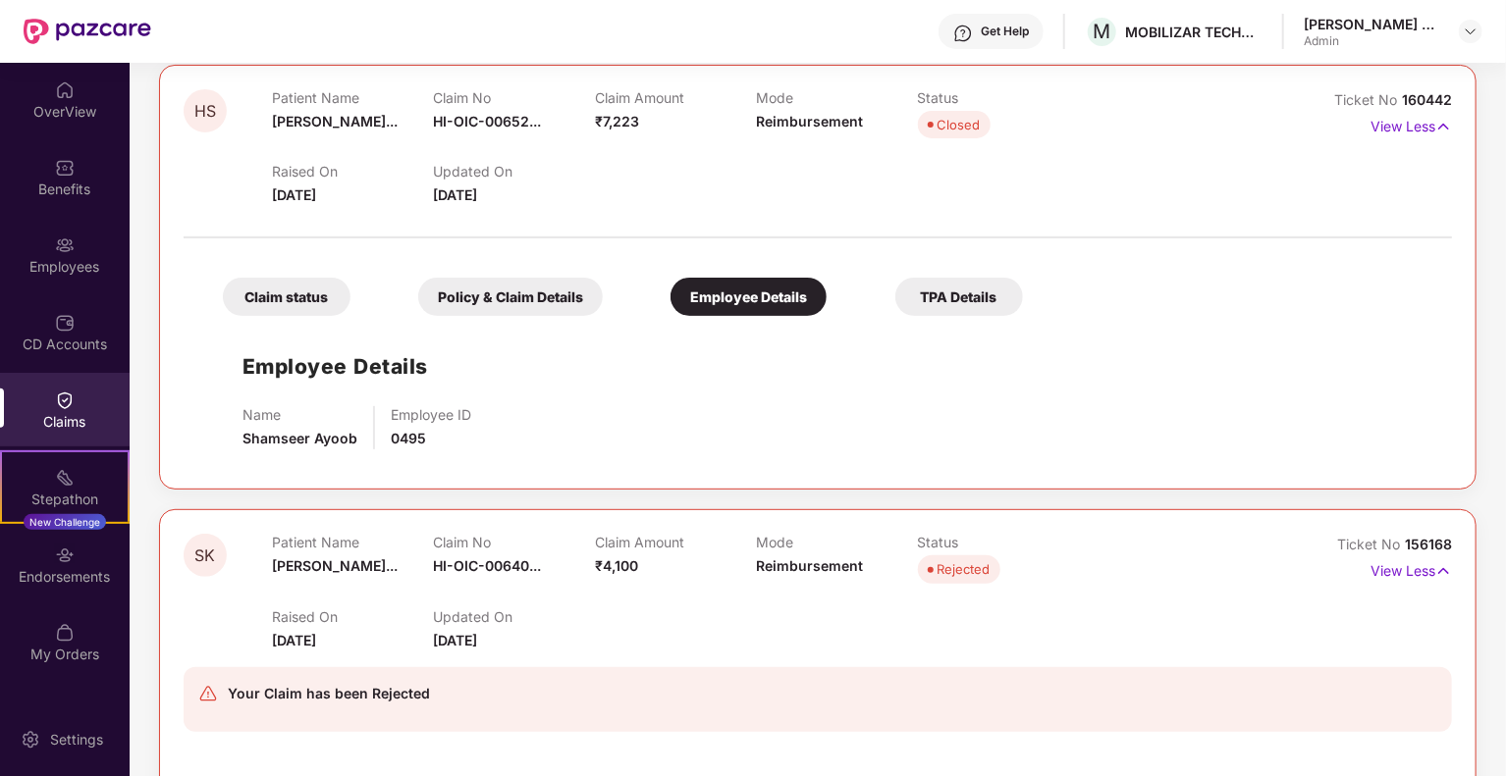
click at [913, 292] on div "TPA Details" at bounding box center [959, 297] width 128 height 38
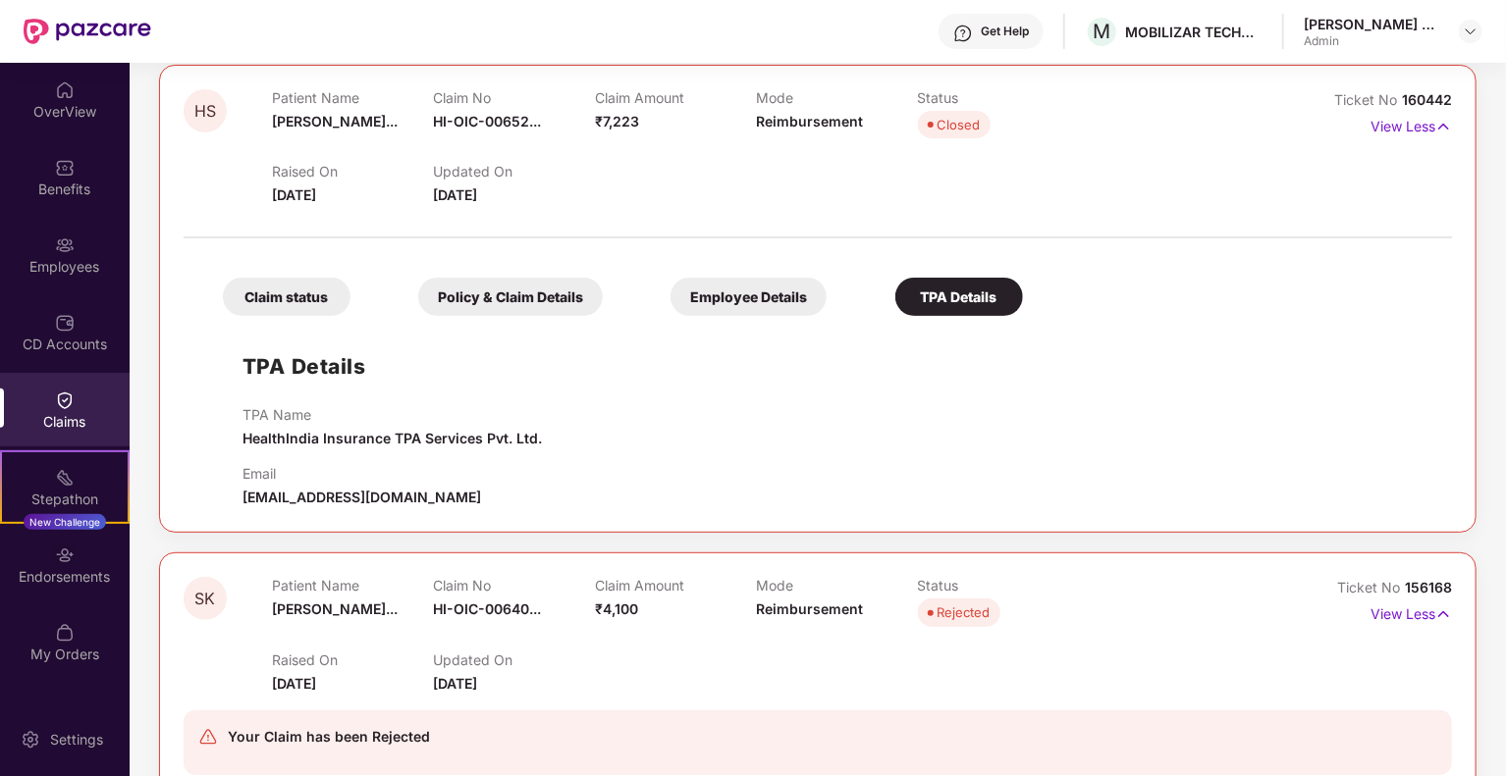
click at [729, 404] on div "TPA Details TPA Name HealthIndia Insurance TPA Services Pvt. Ltd. Email [EMAIL_…" at bounding box center [817, 417] width 1229 height 183
click at [299, 291] on div "Claim status" at bounding box center [287, 297] width 128 height 38
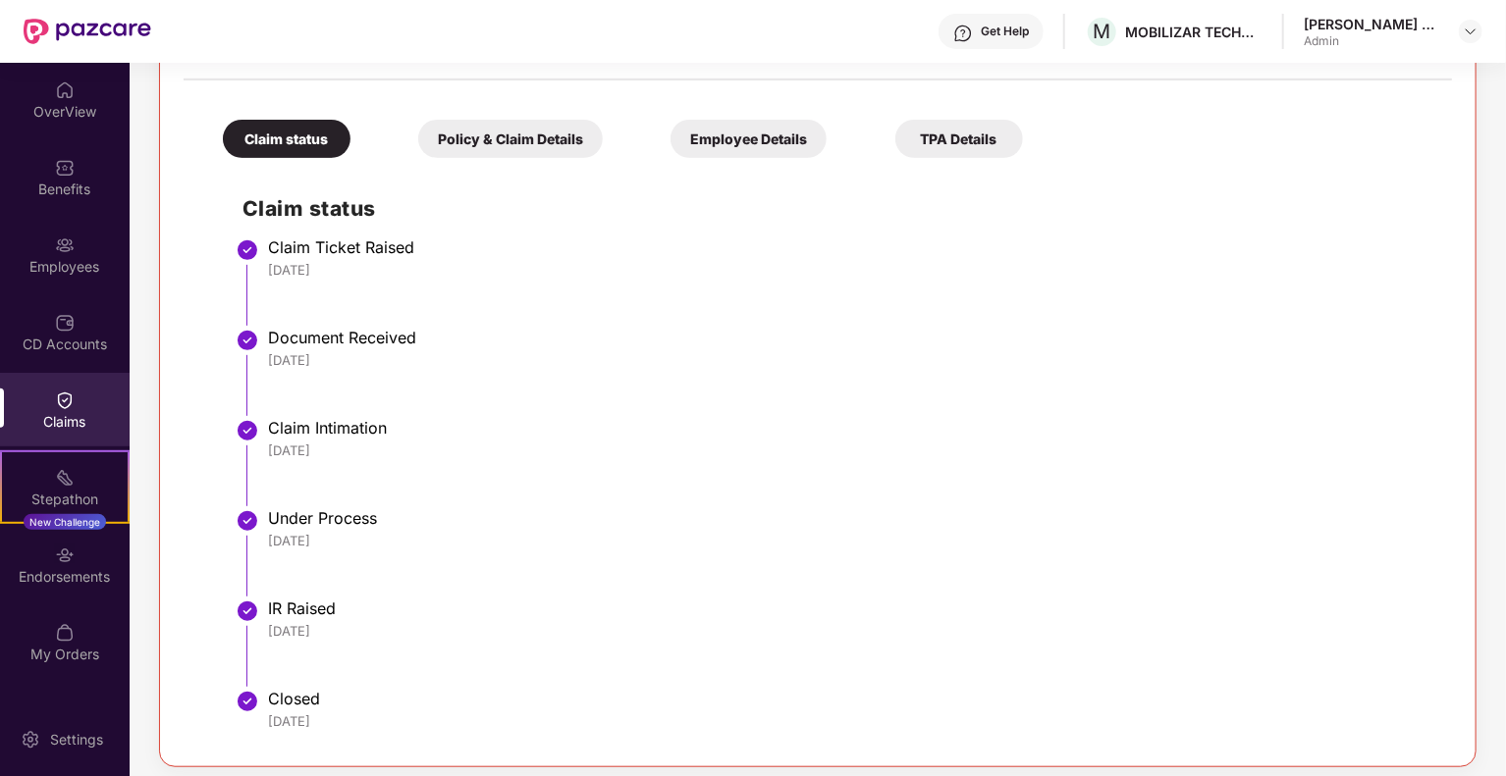
scroll to position [608, 0]
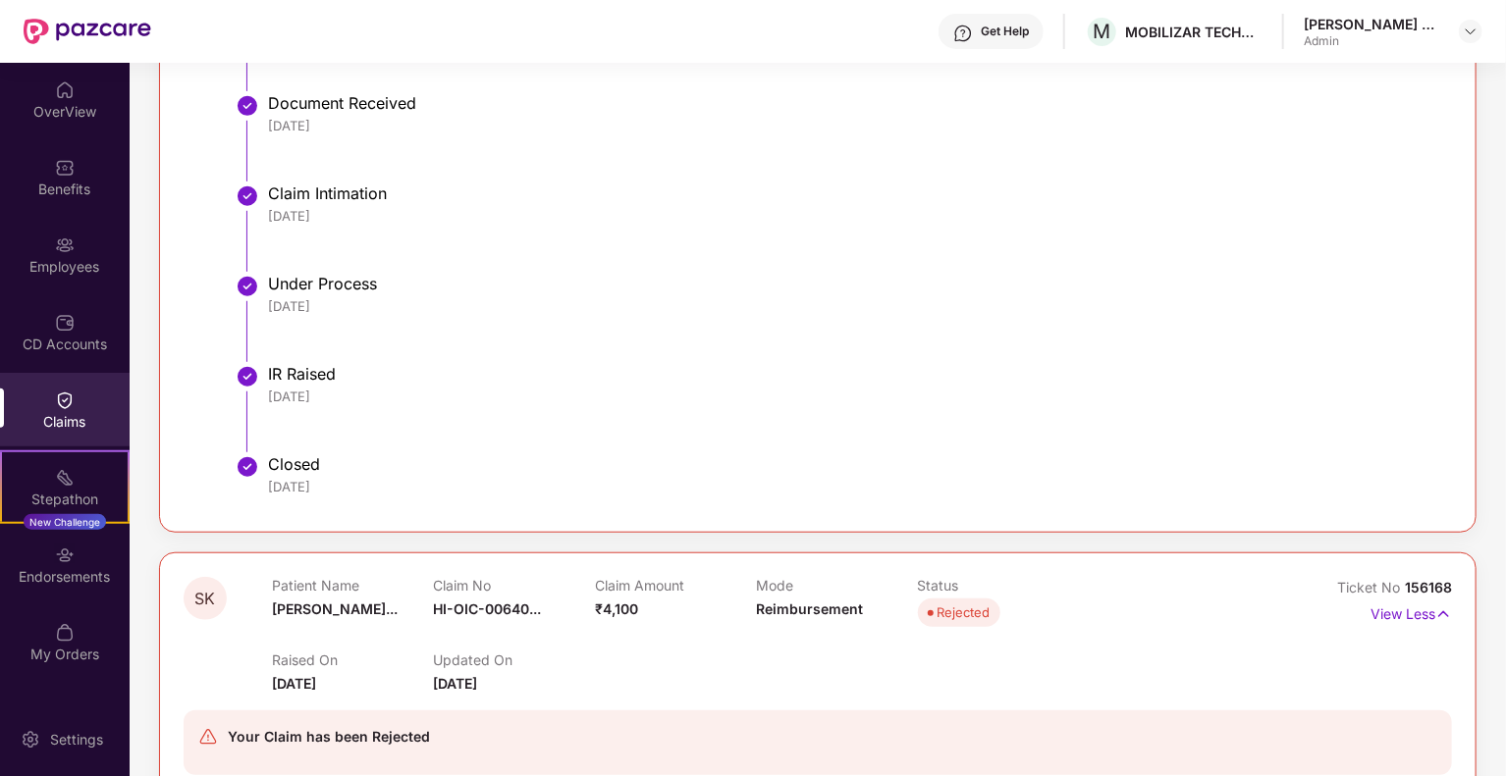
click at [313, 376] on div "IR Raised" at bounding box center [850, 374] width 1164 height 20
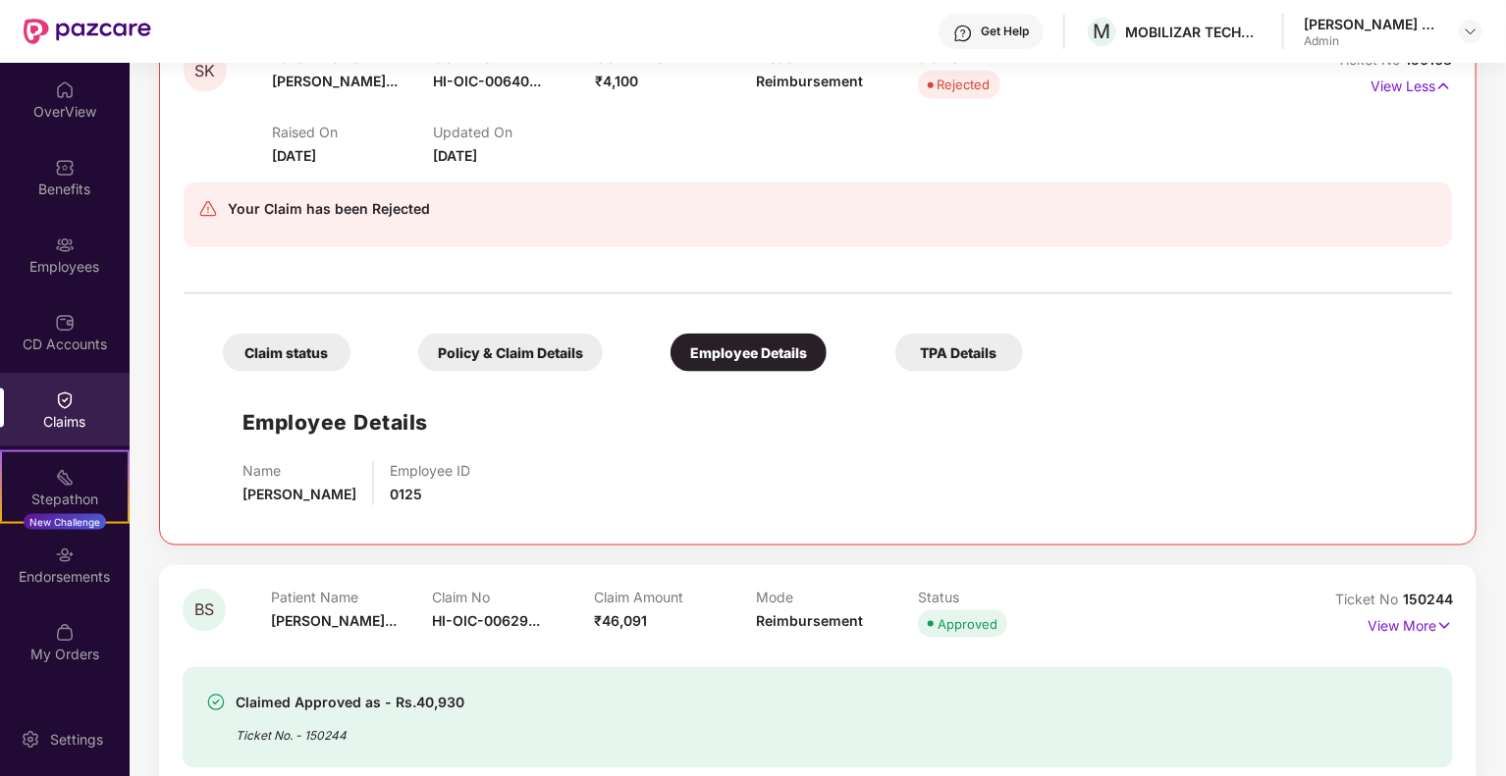
scroll to position [1170, 0]
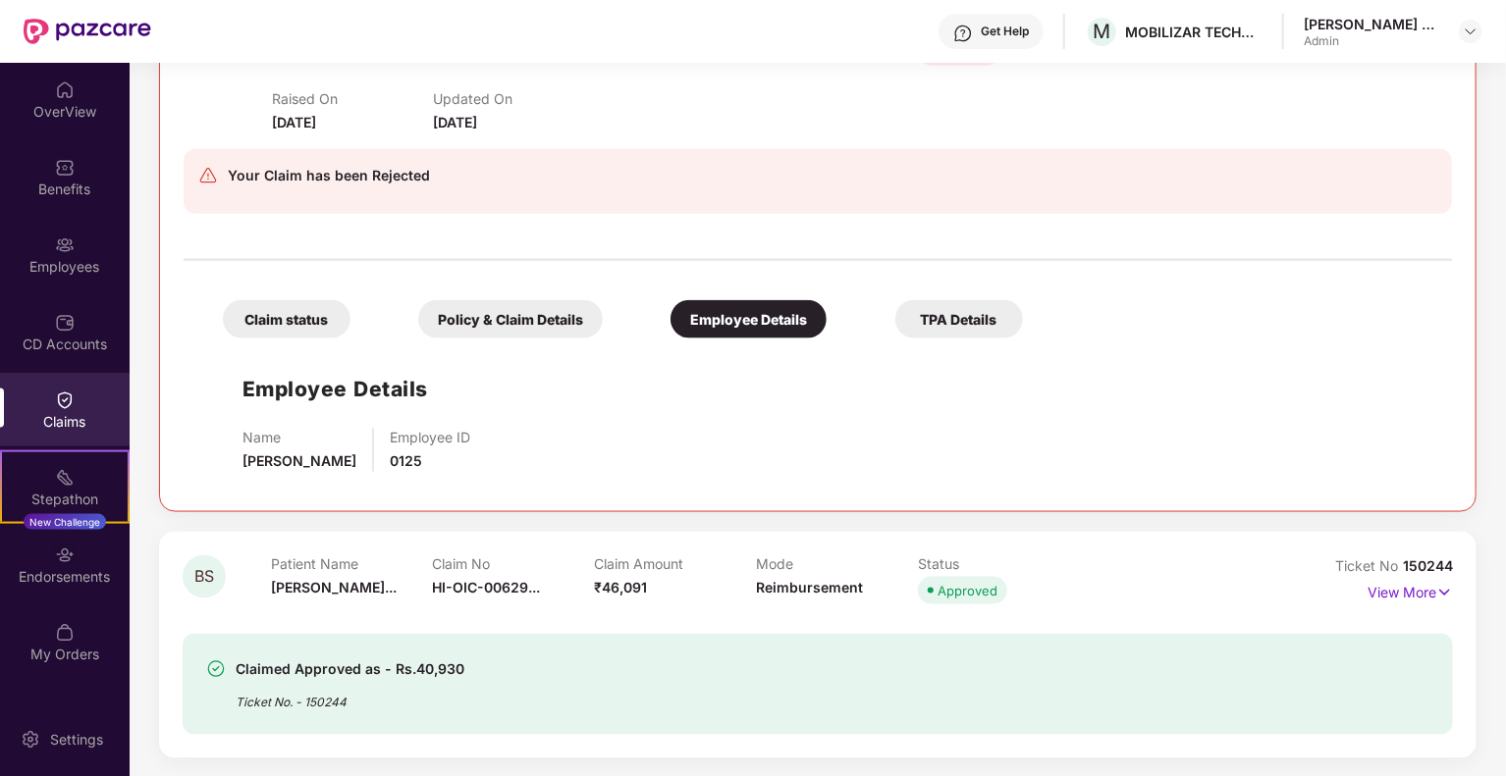
click at [1376, 573] on div "Ticket No 150244" at bounding box center [1394, 566] width 118 height 22
click at [1376, 580] on p "View More" at bounding box center [1409, 590] width 85 height 26
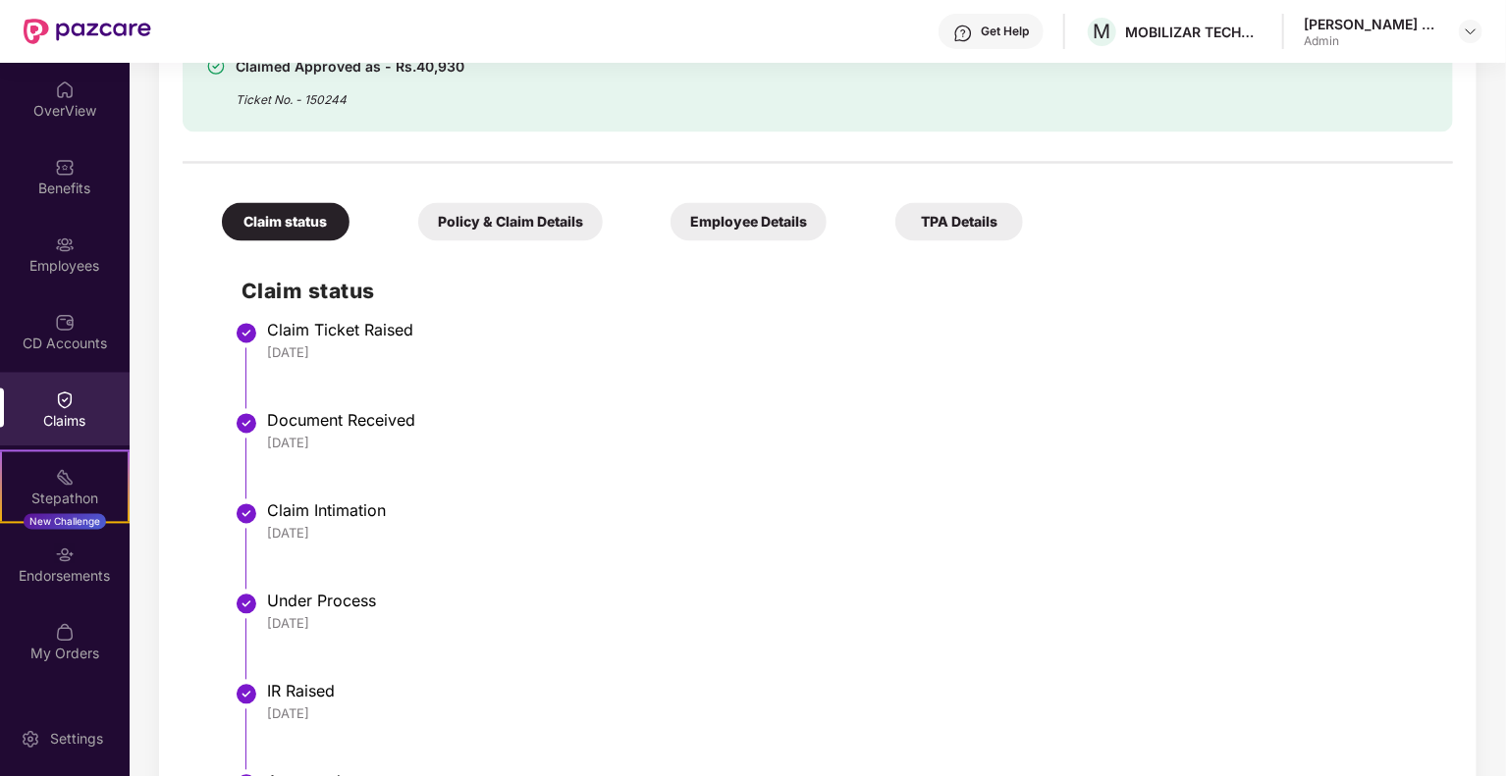
scroll to position [1722, 0]
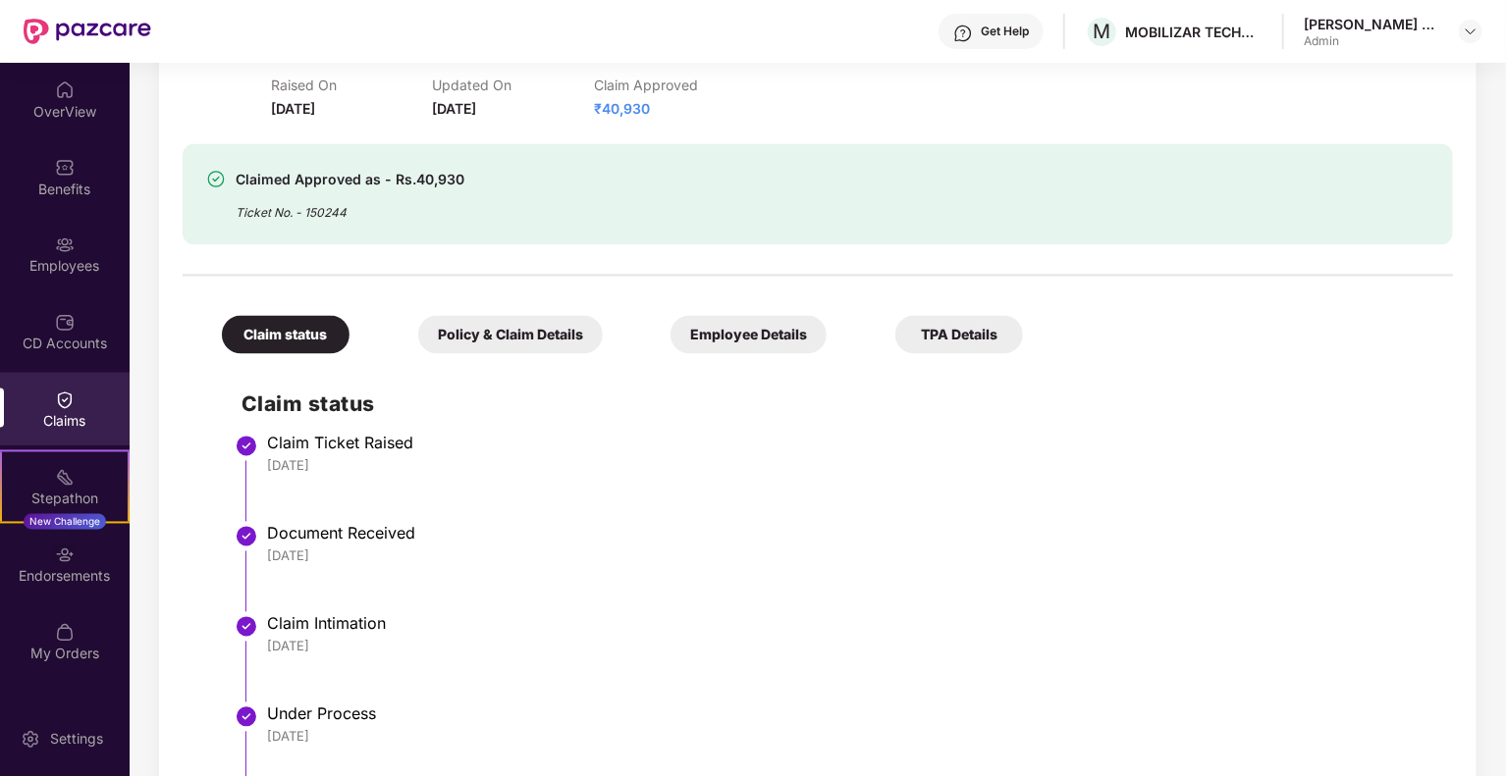
click at [762, 313] on div "Claim status Policy & Claim Details Employee Details TPA Details" at bounding box center [612, 325] width 820 height 58
click at [758, 320] on div "Employee Details" at bounding box center [748, 335] width 156 height 38
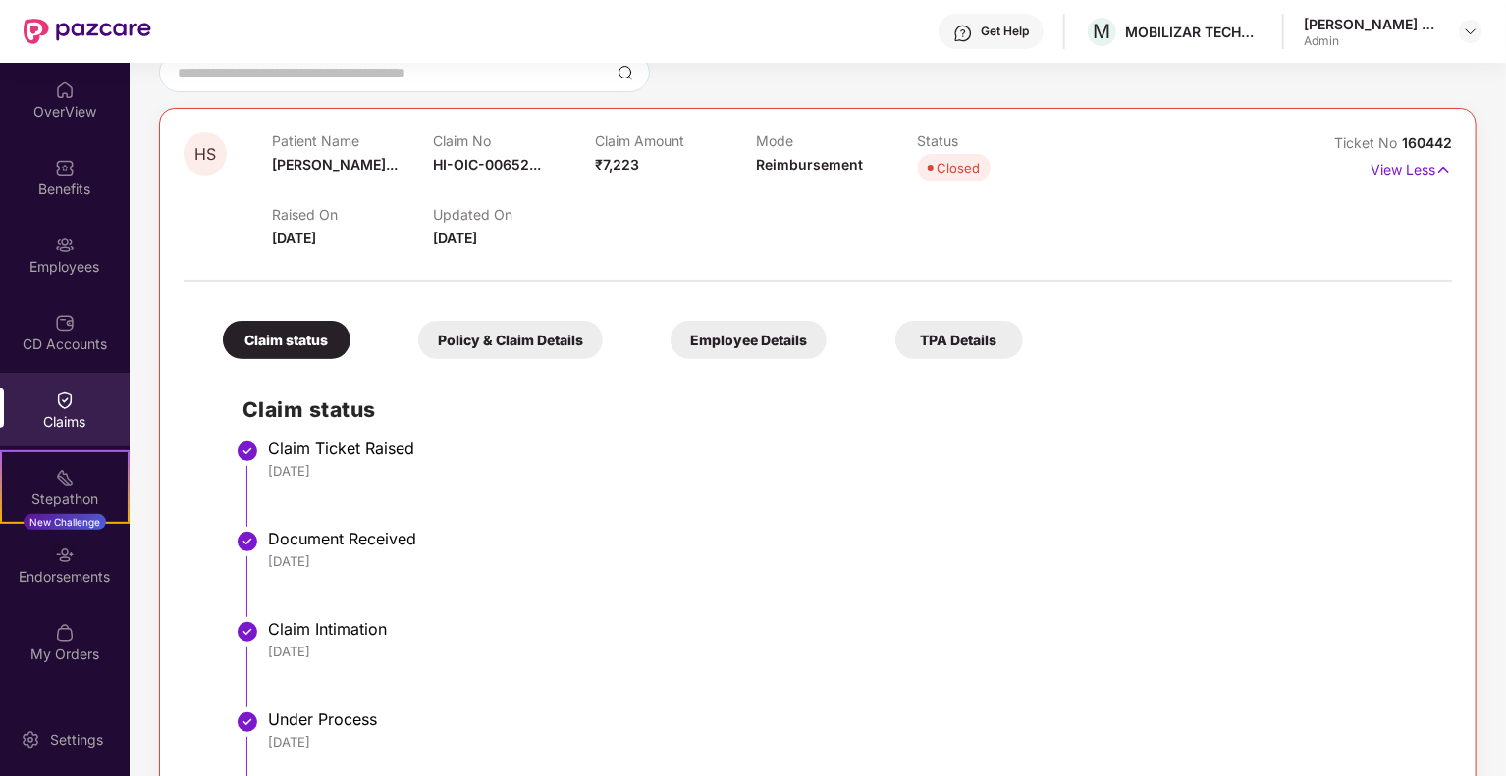
scroll to position [117, 0]
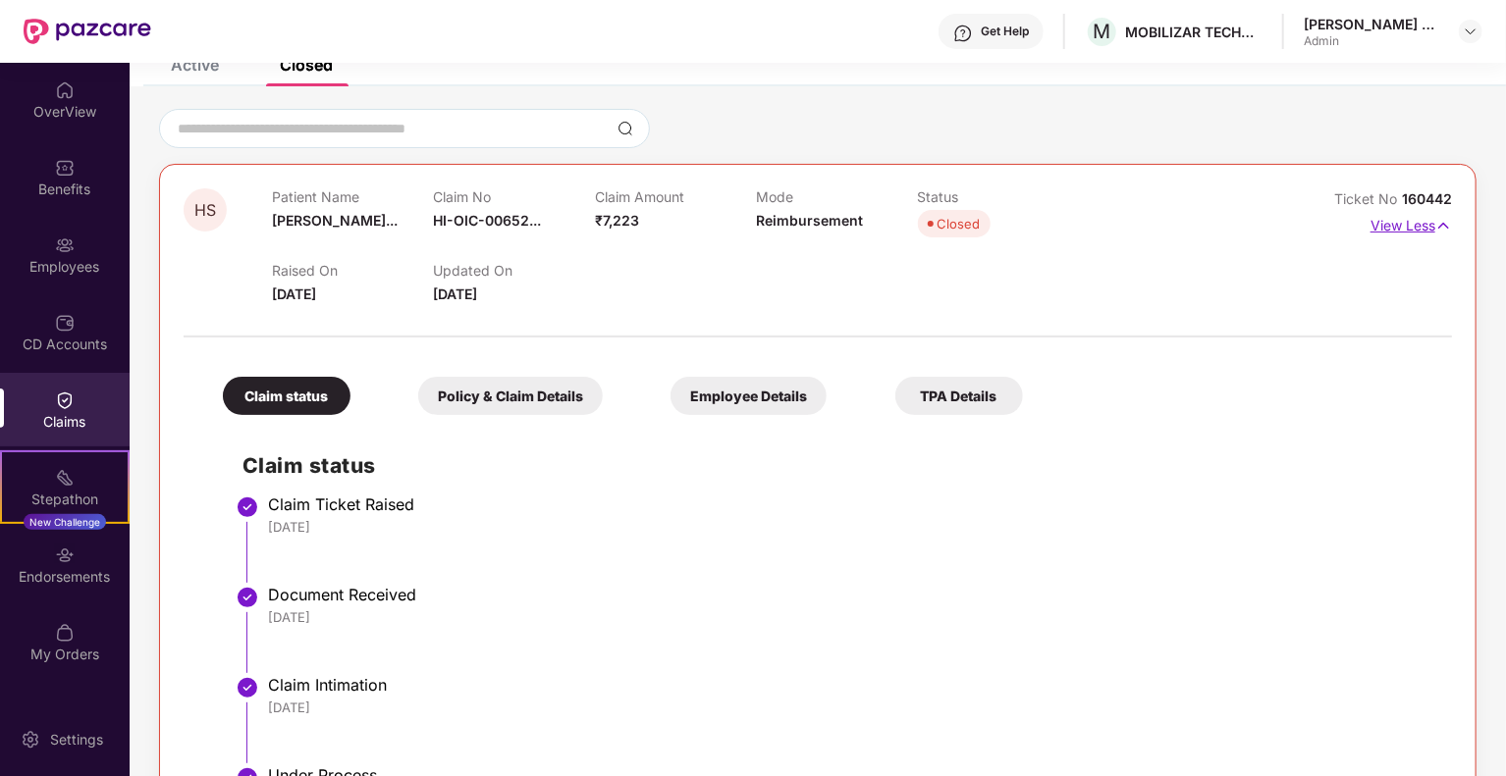
click at [1424, 223] on p "View Less" at bounding box center [1410, 223] width 81 height 26
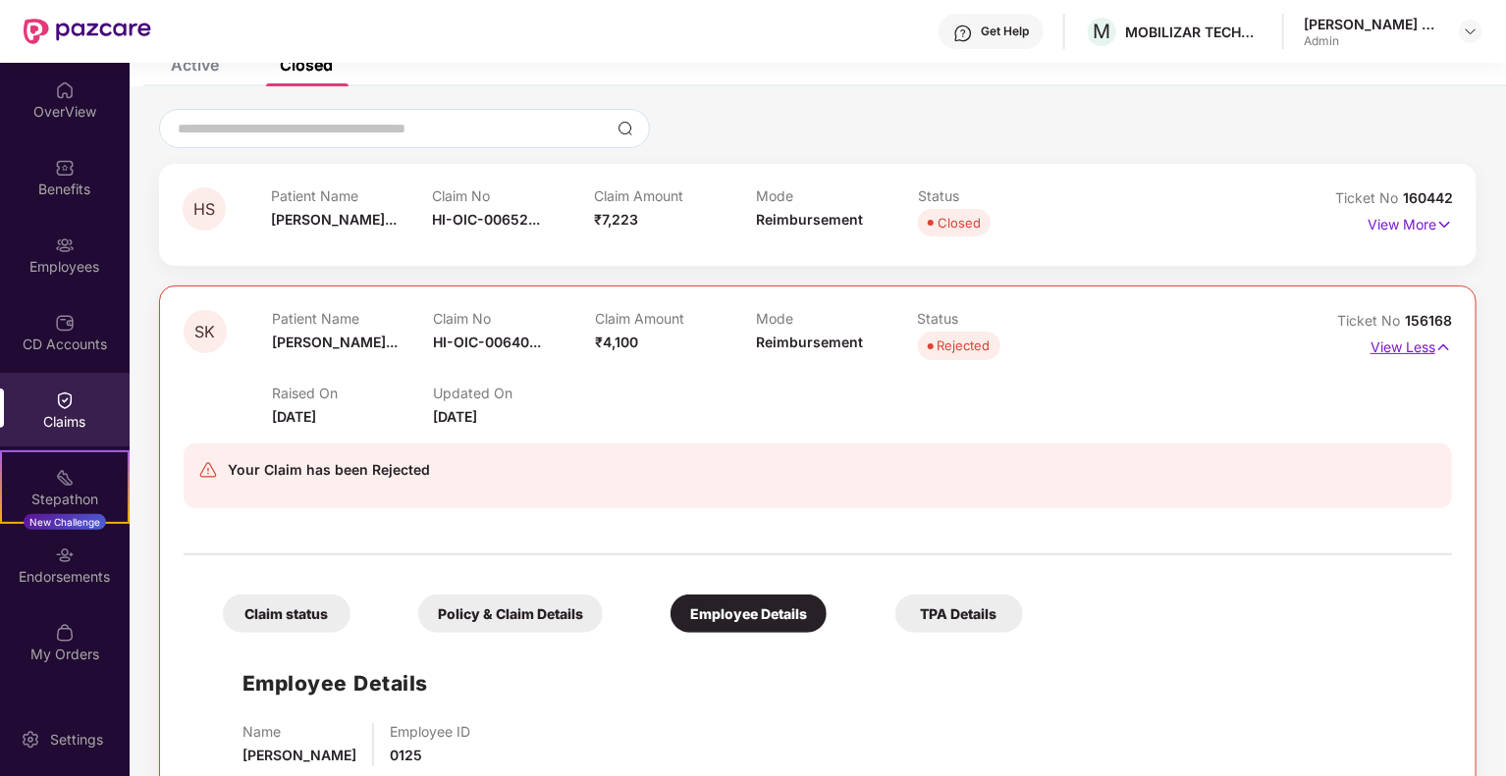
click at [1439, 343] on img at bounding box center [1443, 348] width 17 height 22
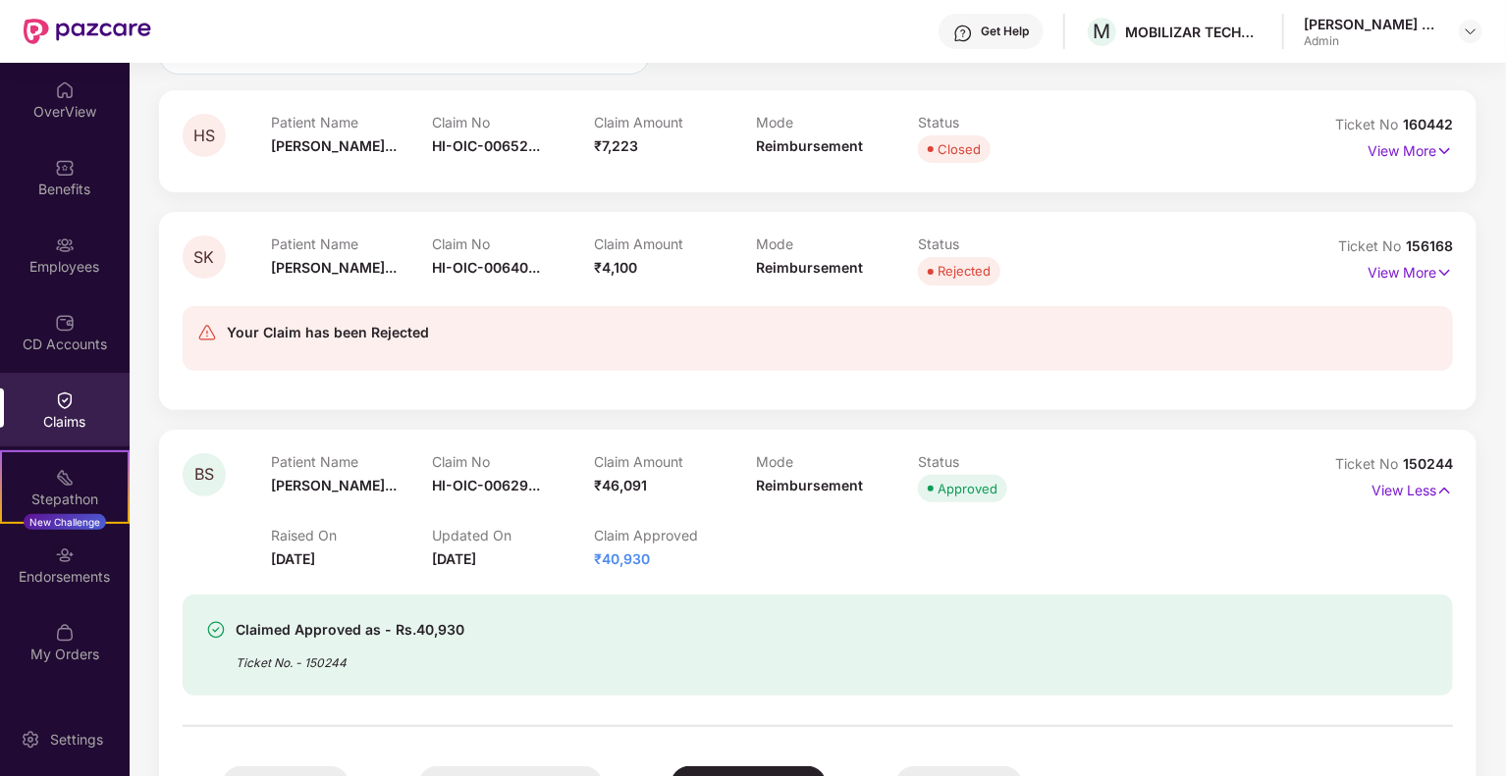
scroll to position [0, 0]
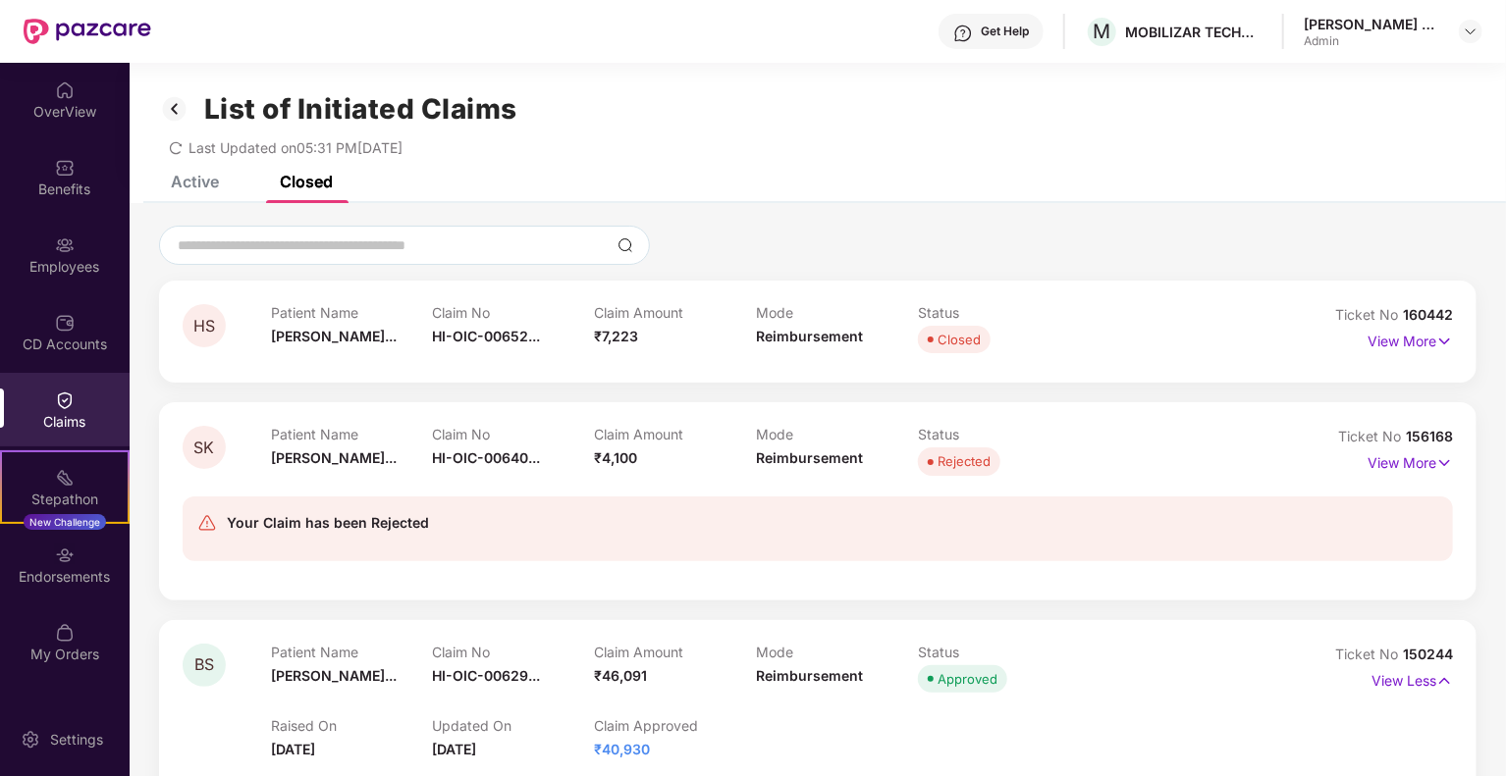
click at [198, 186] on div "Active" at bounding box center [195, 182] width 48 height 20
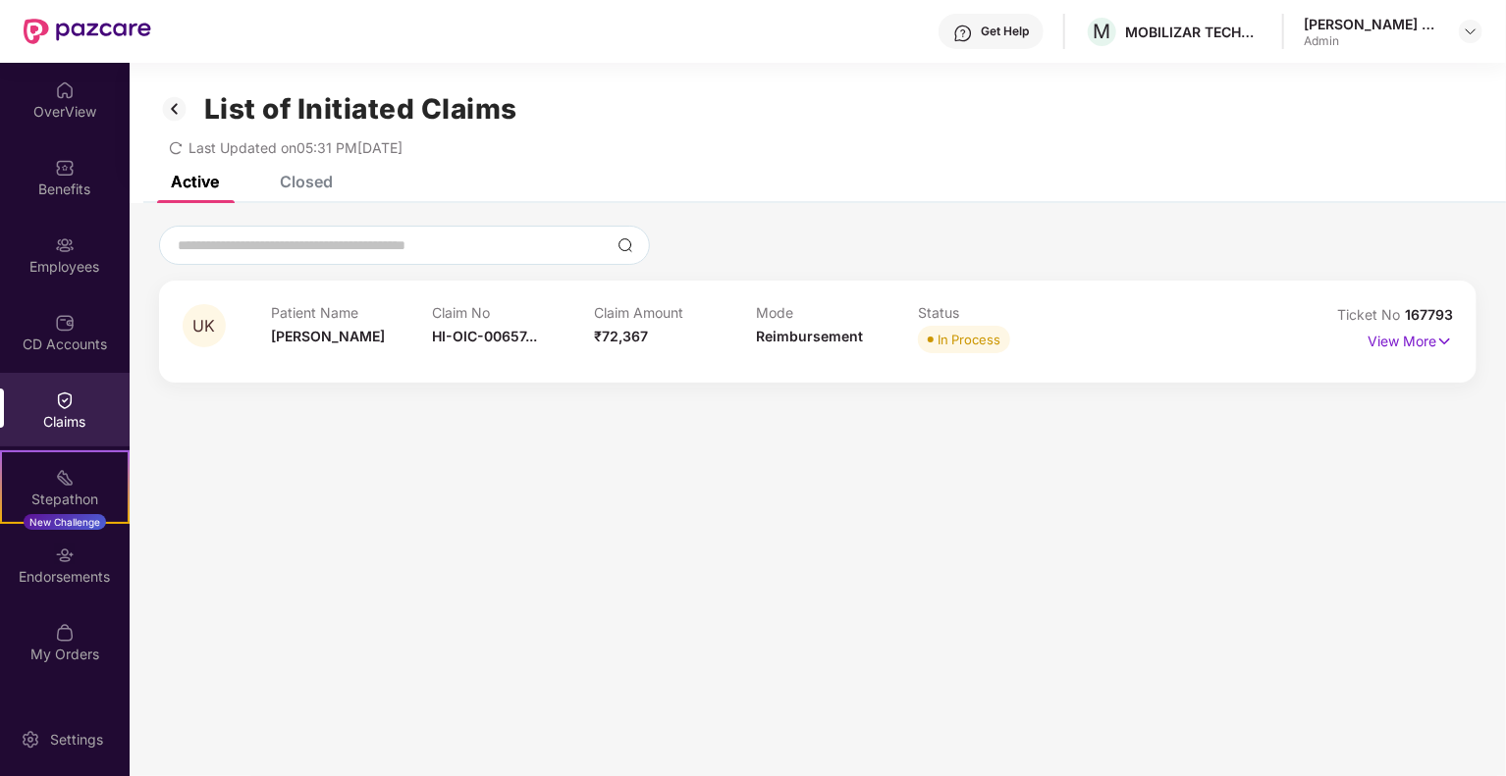
click at [1453, 341] on div "UK Patient Name [PERSON_NAME] Claim No HI-OIC-00657... Claim Amount ₹72,367 Mod…" at bounding box center [817, 332] width 1317 height 102
click at [1437, 345] on img at bounding box center [1444, 342] width 17 height 22
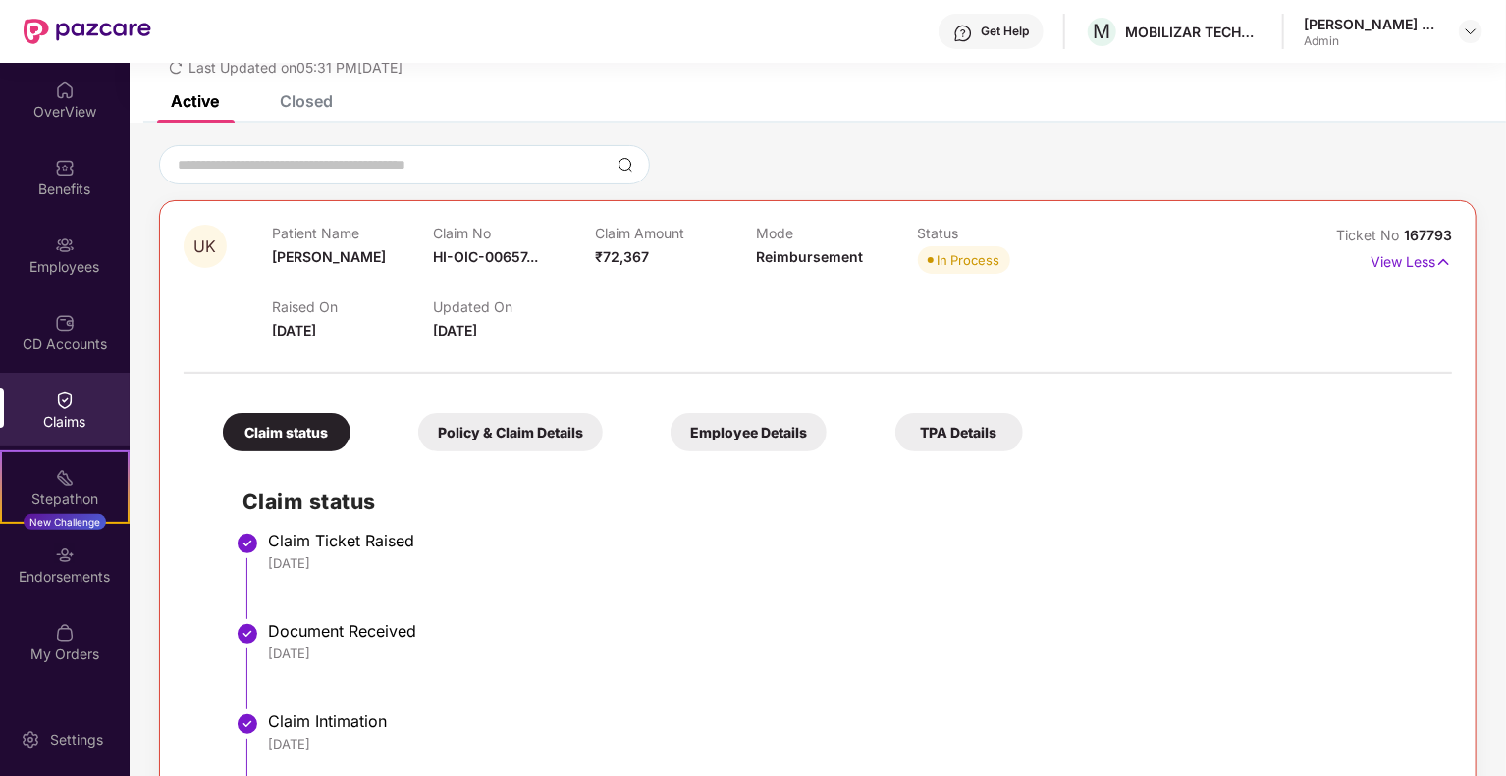
scroll to position [366, 0]
